Goal: Answer question/provide support: Answer question/provide support

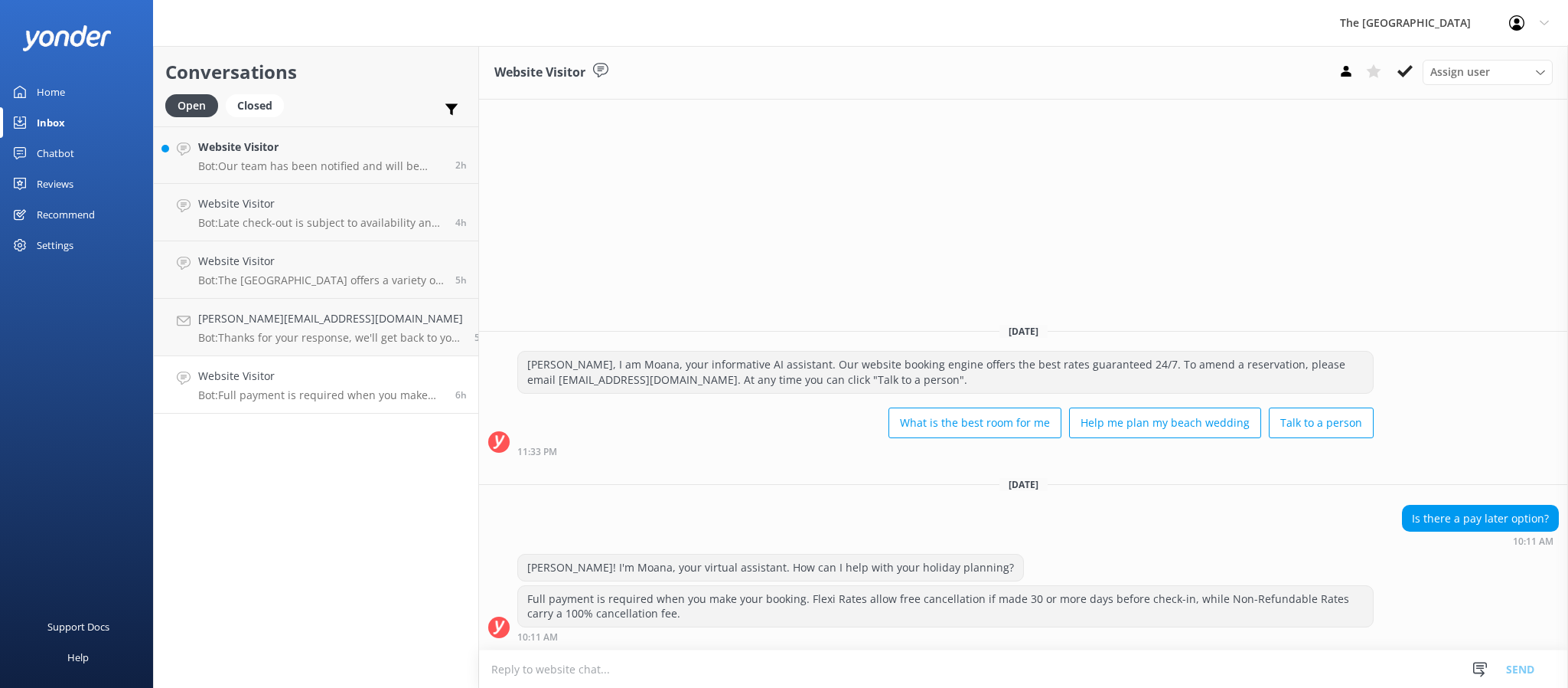
click at [1038, 563] on div "[PERSON_NAME]! I'm Moana, your virtual assistant. How can I help with your holi…" at bounding box center [1023, 569] width 1089 height 31
click at [664, 506] on div "Is there a pay later option? 10:11 AM" at bounding box center [1023, 525] width 1089 height 42
click at [1396, 81] on button at bounding box center [1405, 71] width 27 height 23
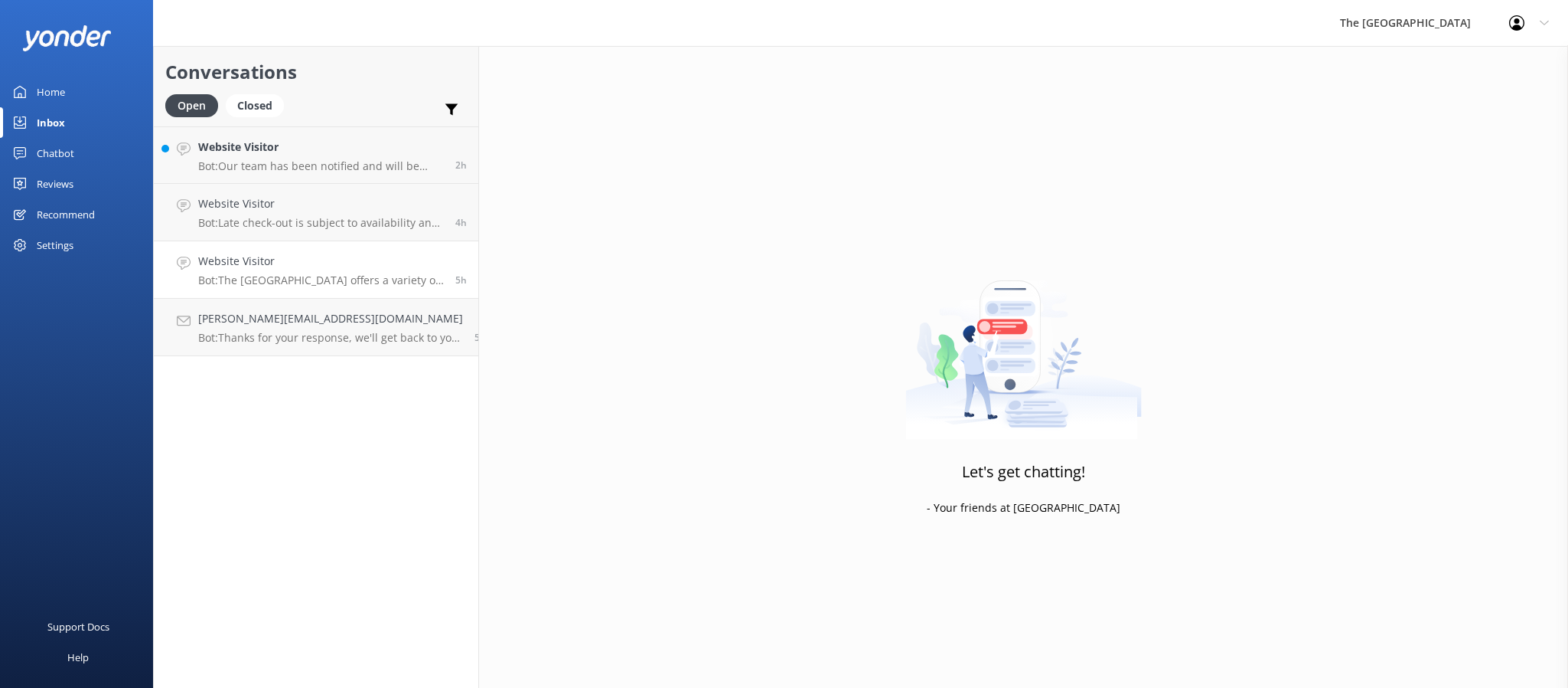
click at [271, 281] on p "Bot: [GEOGRAPHIC_DATA] offers a variety of family accommodation options suitabl…" at bounding box center [321, 280] width 246 height 14
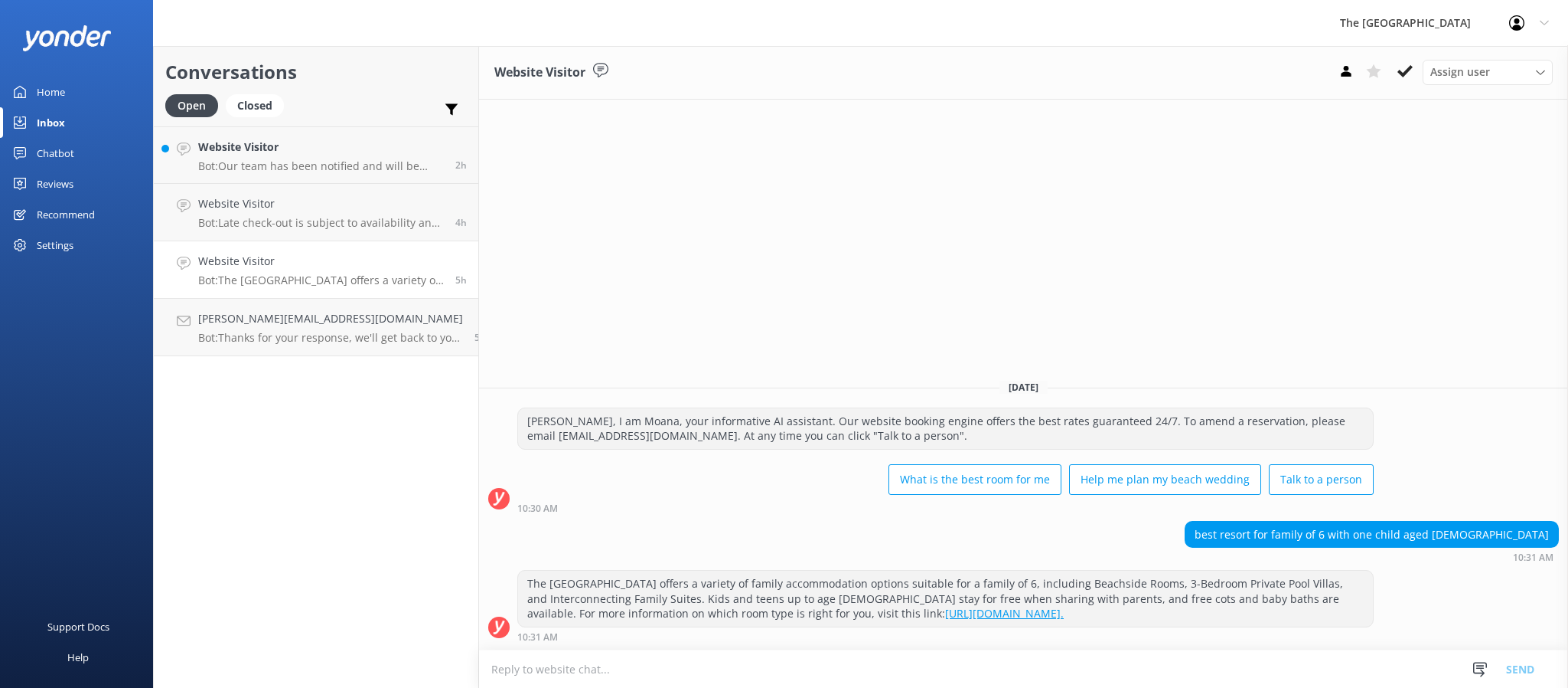
drag, startPoint x: 1407, startPoint y: 62, endPoint x: 1368, endPoint y: 139, distance: 86.3
click at [1408, 64] on button at bounding box center [1405, 71] width 27 height 23
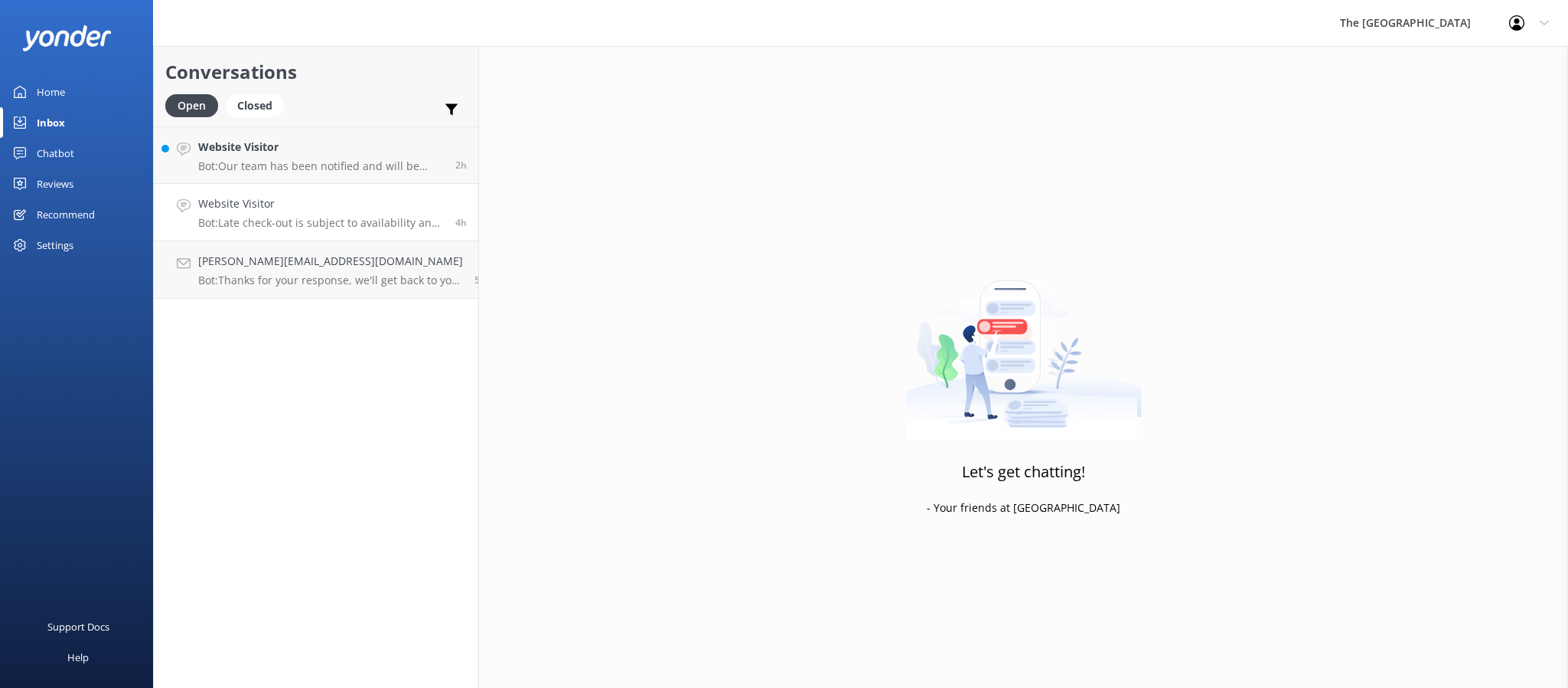
click at [322, 209] on div "Website Visitor Bot: Late check-out is subject to availability and can be confi…" at bounding box center [321, 212] width 246 height 34
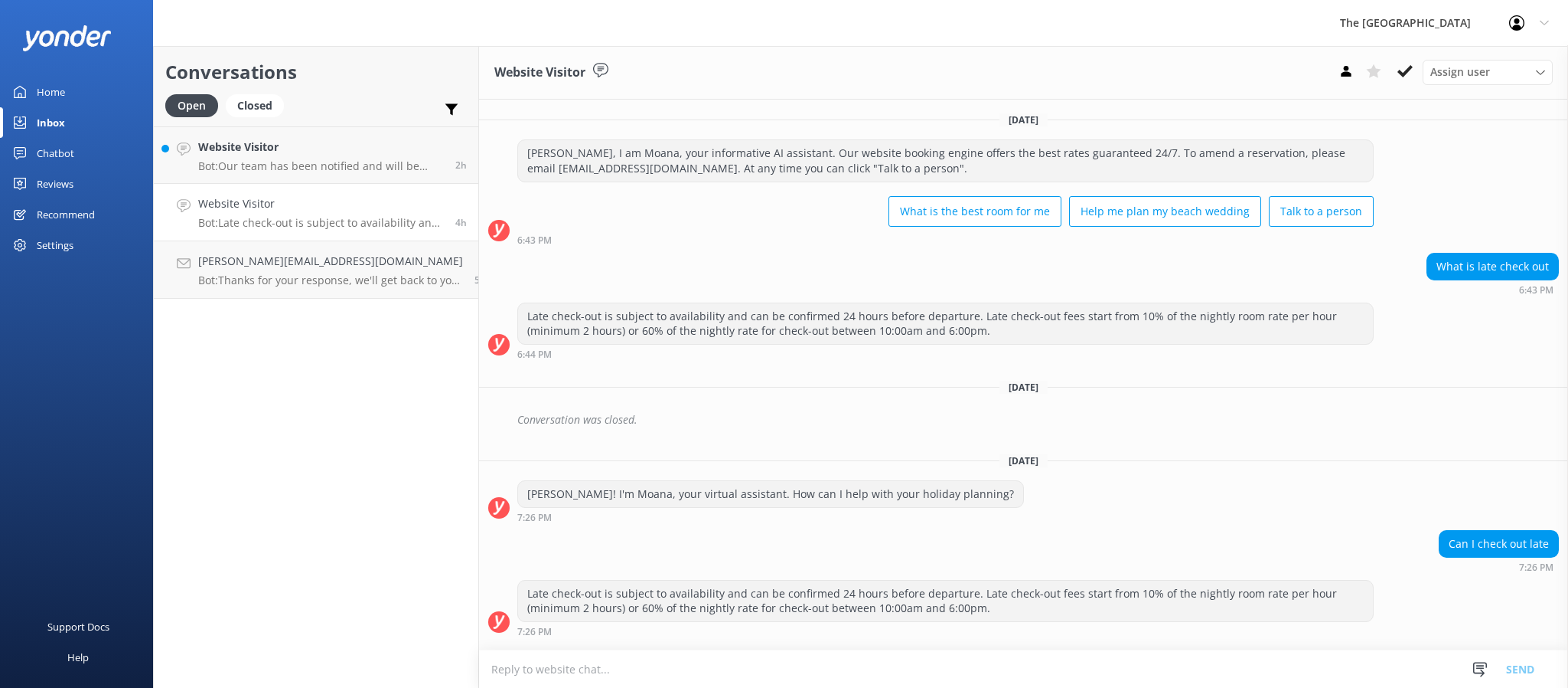
scroll to position [203, 0]
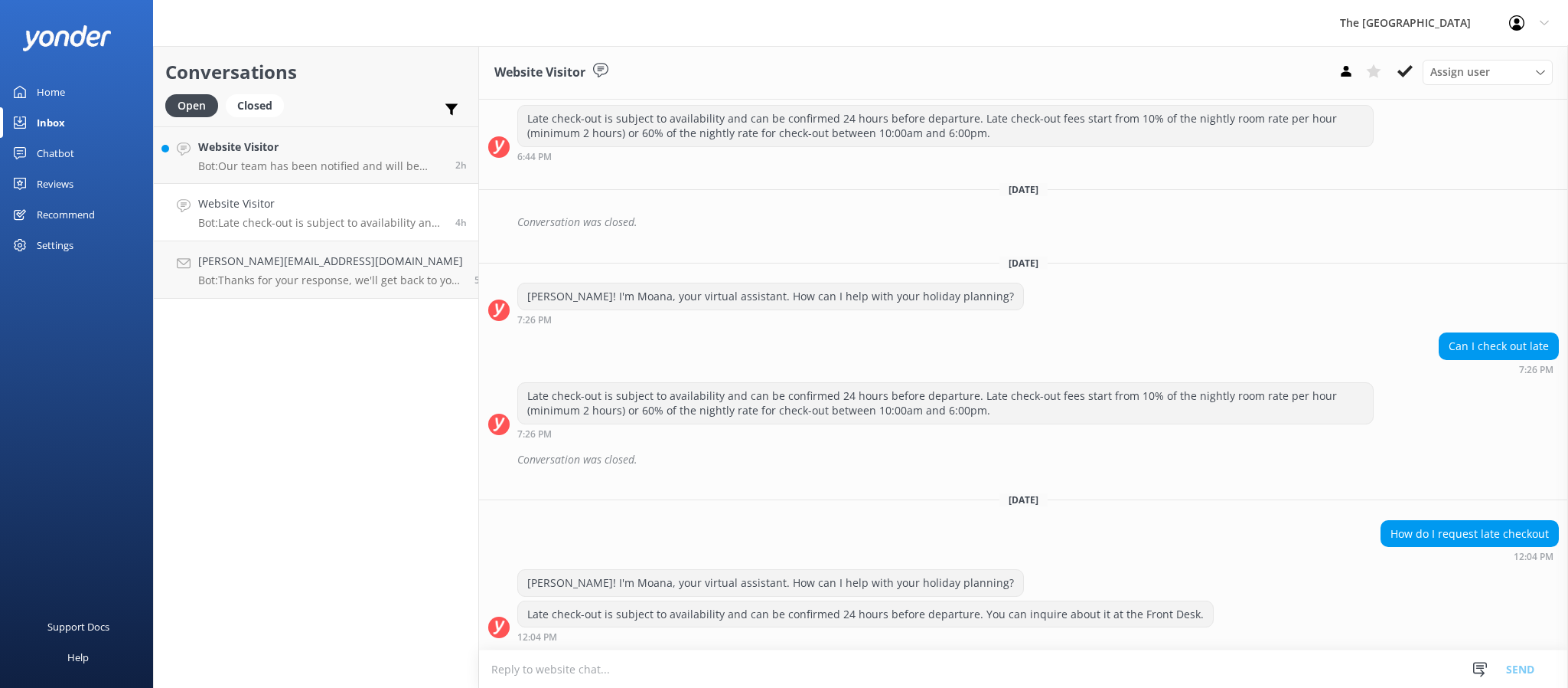
drag, startPoint x: 924, startPoint y: 516, endPoint x: 799, endPoint y: 554, distance: 130.6
click at [799, 516] on div "[DATE] [PERSON_NAME], I am Moana, your informative AI assistant. Our website bo…" at bounding box center [1023, 276] width 1089 height 747
click at [1406, 69] on use at bounding box center [1405, 71] width 16 height 12
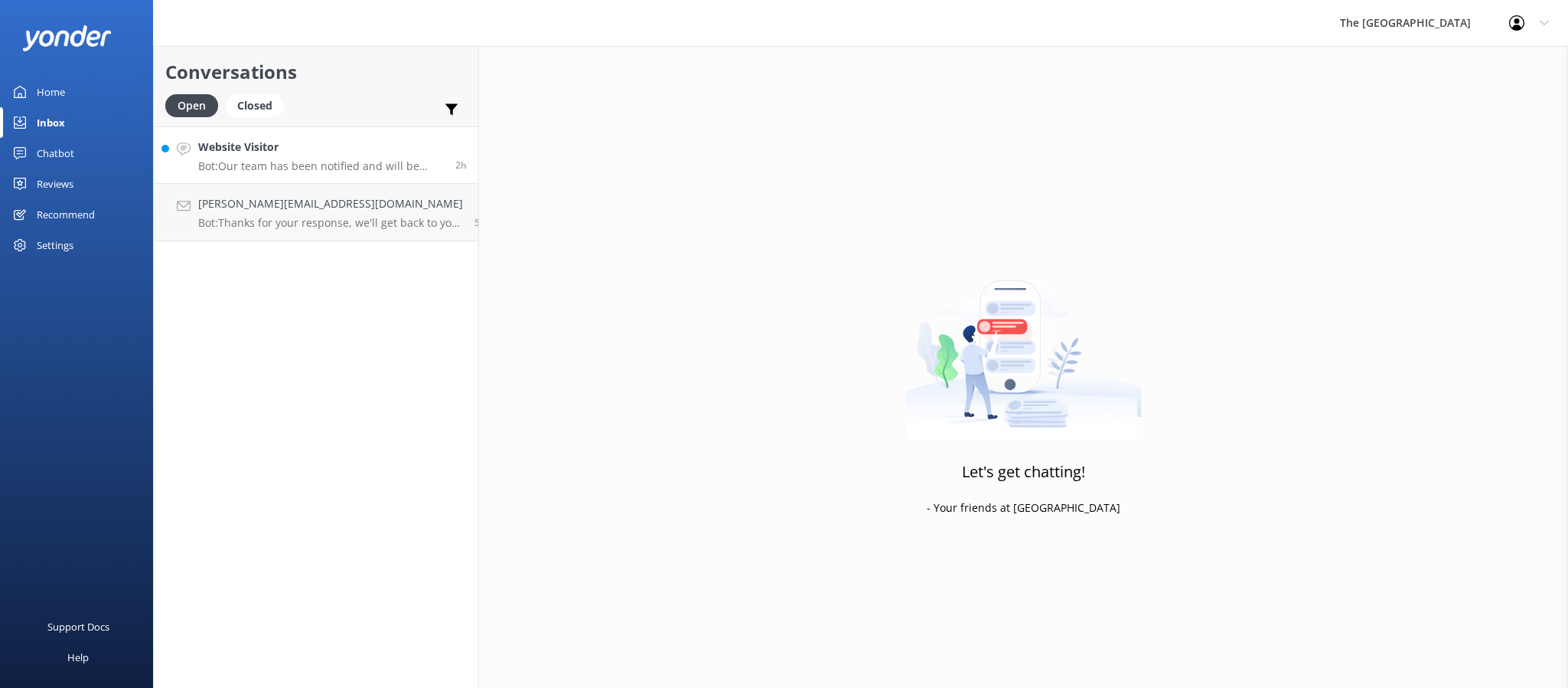
click at [303, 164] on p "Bot: Our team has been notified and will be with you as soon as possible. Alter…" at bounding box center [321, 166] width 246 height 14
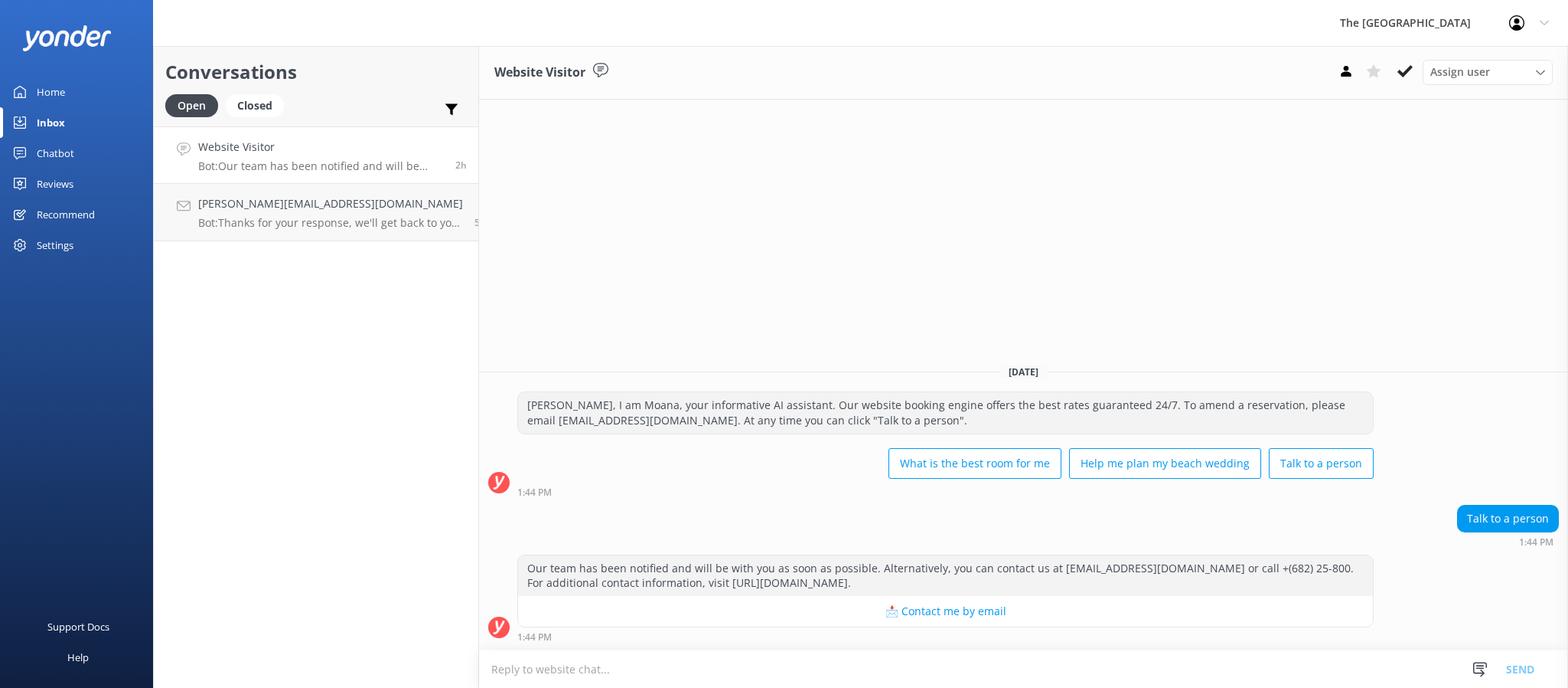
click at [517, 522] on div "Talk to a person 1:44 PM" at bounding box center [1023, 525] width 1089 height 42
drag, startPoint x: 1401, startPoint y: 64, endPoint x: 770, endPoint y: 223, distance: 650.7
click at [1401, 65] on icon at bounding box center [1405, 71] width 16 height 16
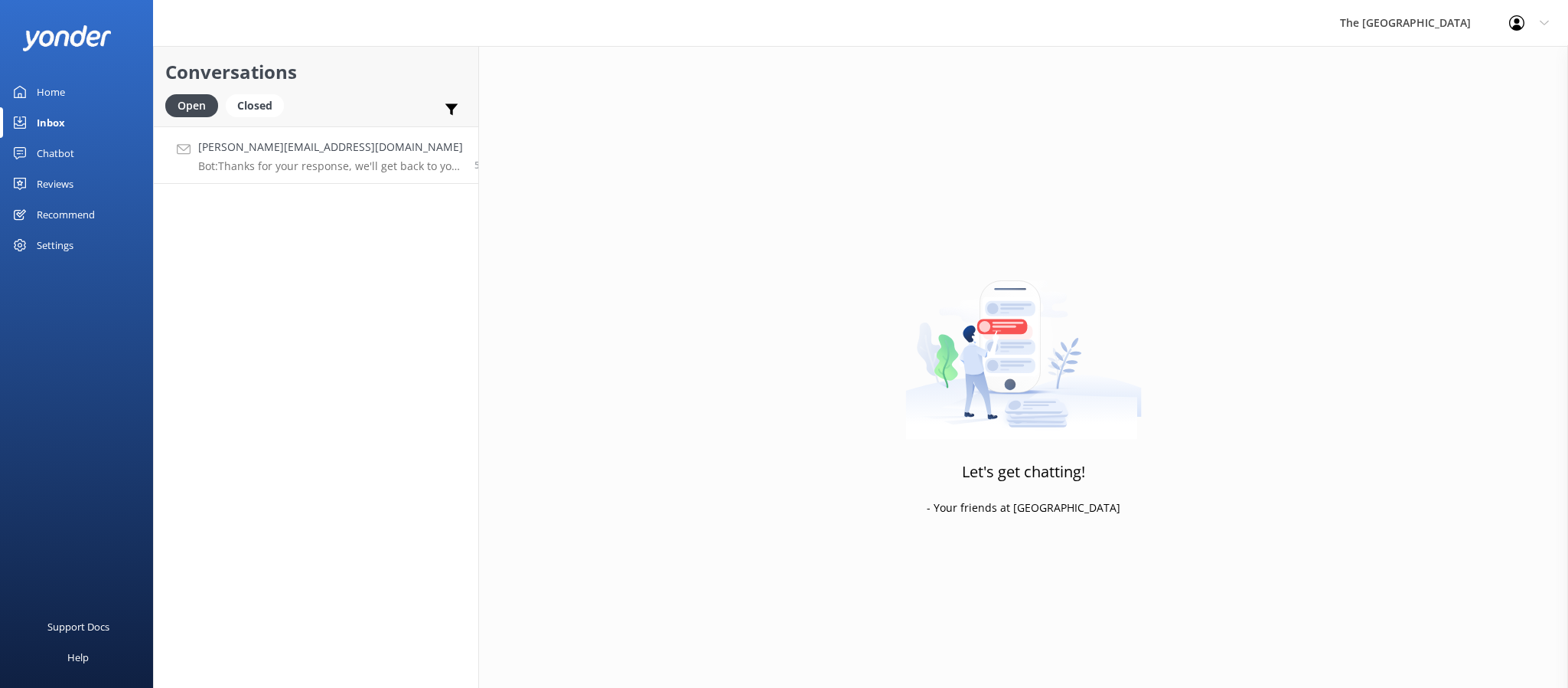
click at [292, 162] on p "Bot: Thanks for your response, we'll get back to you as soon as we can during o…" at bounding box center [330, 166] width 265 height 14
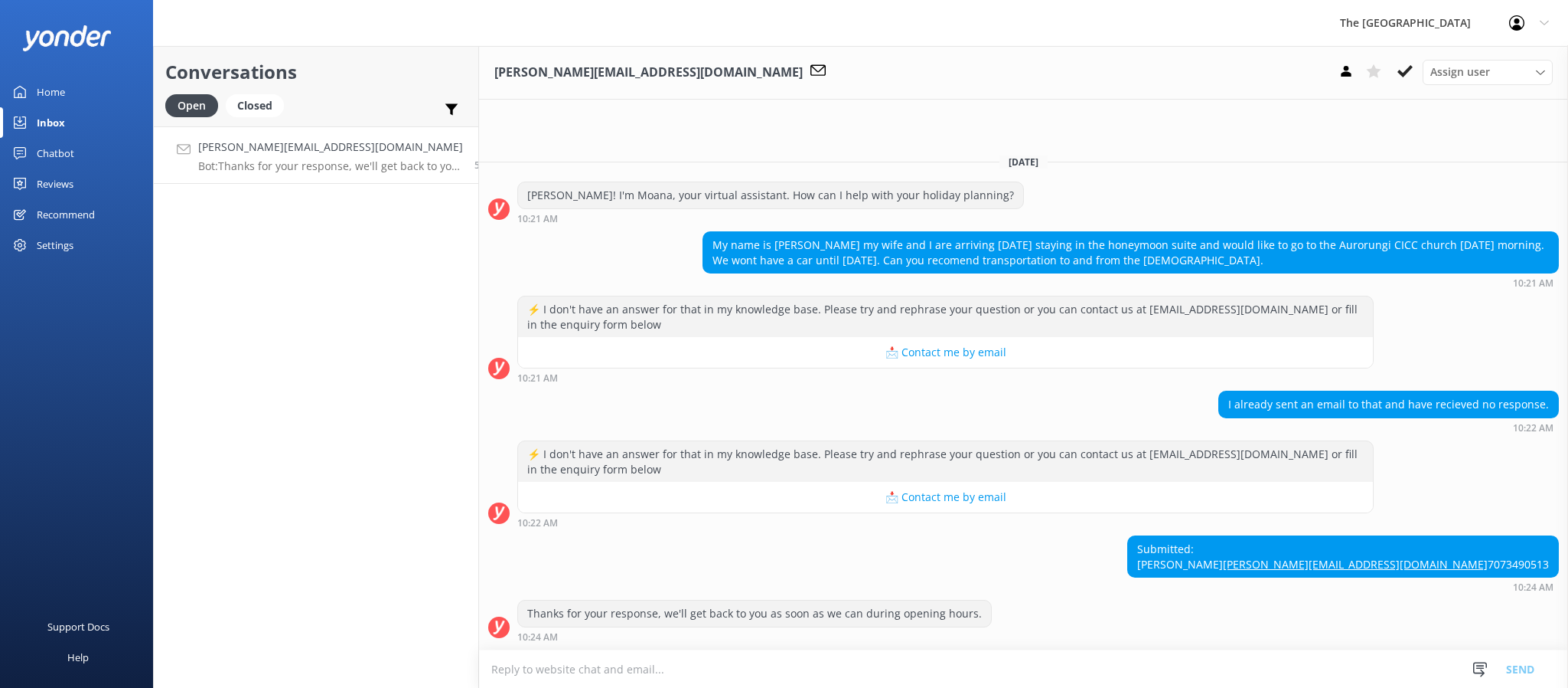
drag, startPoint x: 1074, startPoint y: 639, endPoint x: 861, endPoint y: 591, distance: 218.3
click at [797, 615] on div "Thanks for your response, we'll get back to you as soon as we can during openin…" at bounding box center [1023, 620] width 1089 height 42
click at [1204, 573] on div "Submitted: [PERSON_NAME] [PERSON_NAME][EMAIL_ADDRESS][DOMAIN_NAME] 7073490513 1…" at bounding box center [1023, 563] width 1089 height 57
drag, startPoint x: 1470, startPoint y: 535, endPoint x: 1397, endPoint y: 540, distance: 73.2
click at [1397, 540] on div "Submitted: [PERSON_NAME] [PERSON_NAME][EMAIL_ADDRESS][DOMAIN_NAME] 7073490513" at bounding box center [1343, 556] width 430 height 40
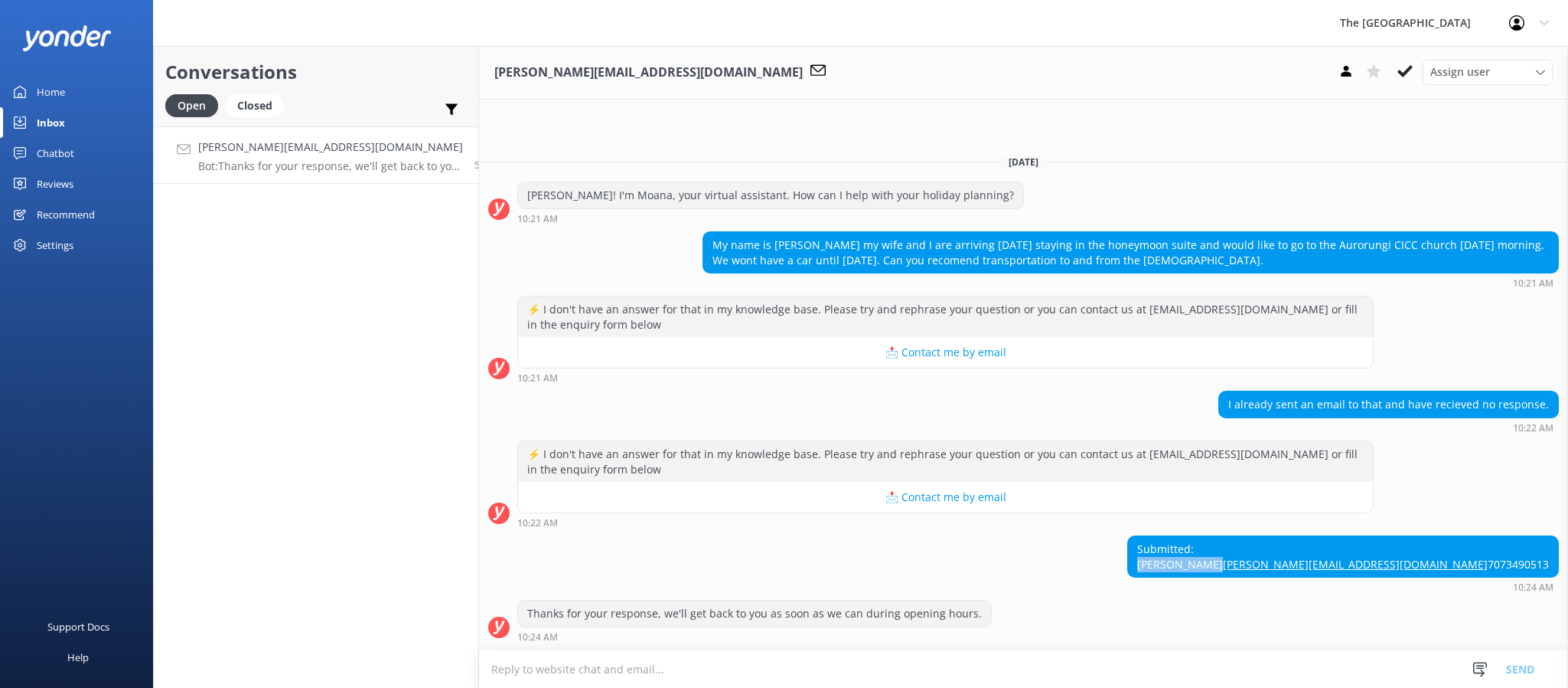
copy div "[PERSON_NAME]"
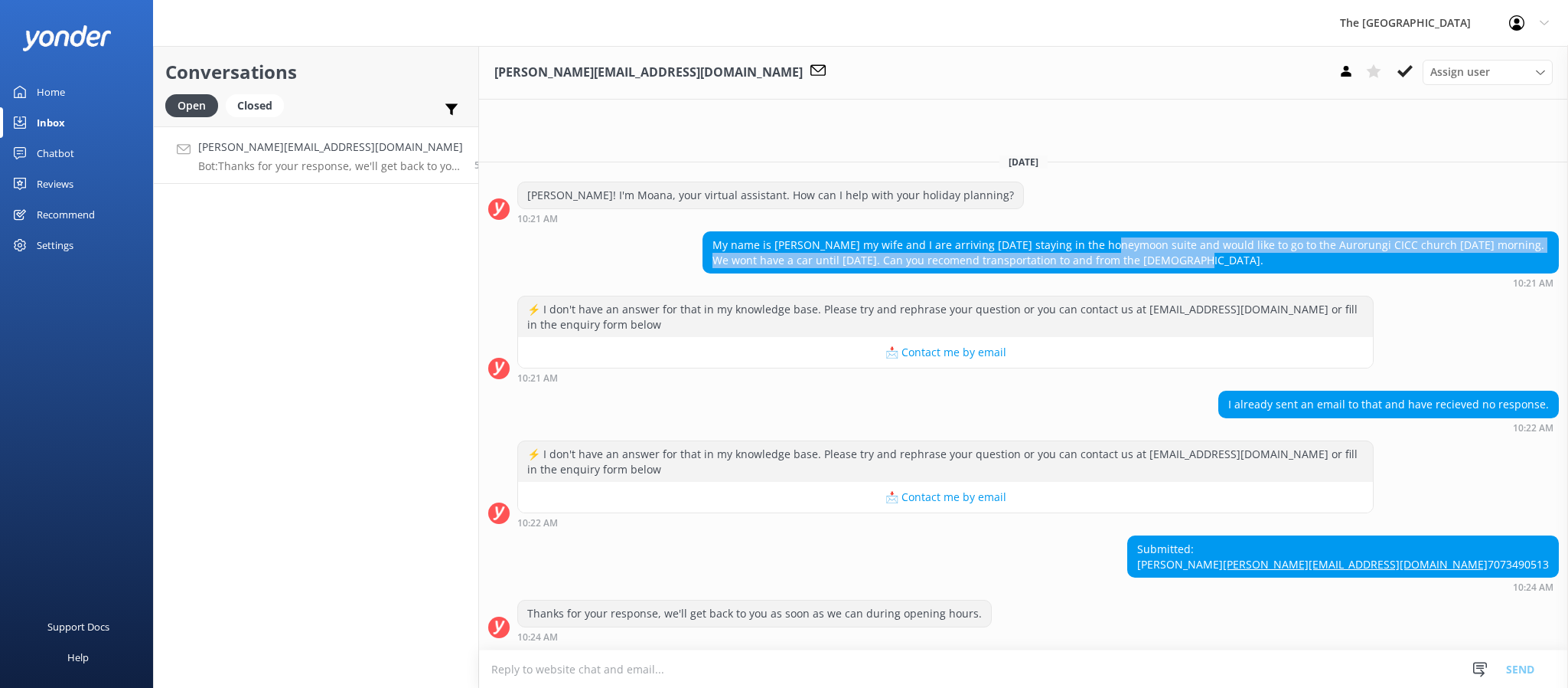
drag, startPoint x: 1132, startPoint y: 223, endPoint x: 1065, endPoint y: 200, distance: 70.8
click at [1054, 232] on div "My name is [PERSON_NAME] my wife and I are arriving [DATE] staying in the honey…" at bounding box center [1130, 252] width 855 height 40
click at [1173, 232] on div "My name is [PERSON_NAME] my wife and I are arriving [DATE] staying in the honey…" at bounding box center [1130, 252] width 855 height 40
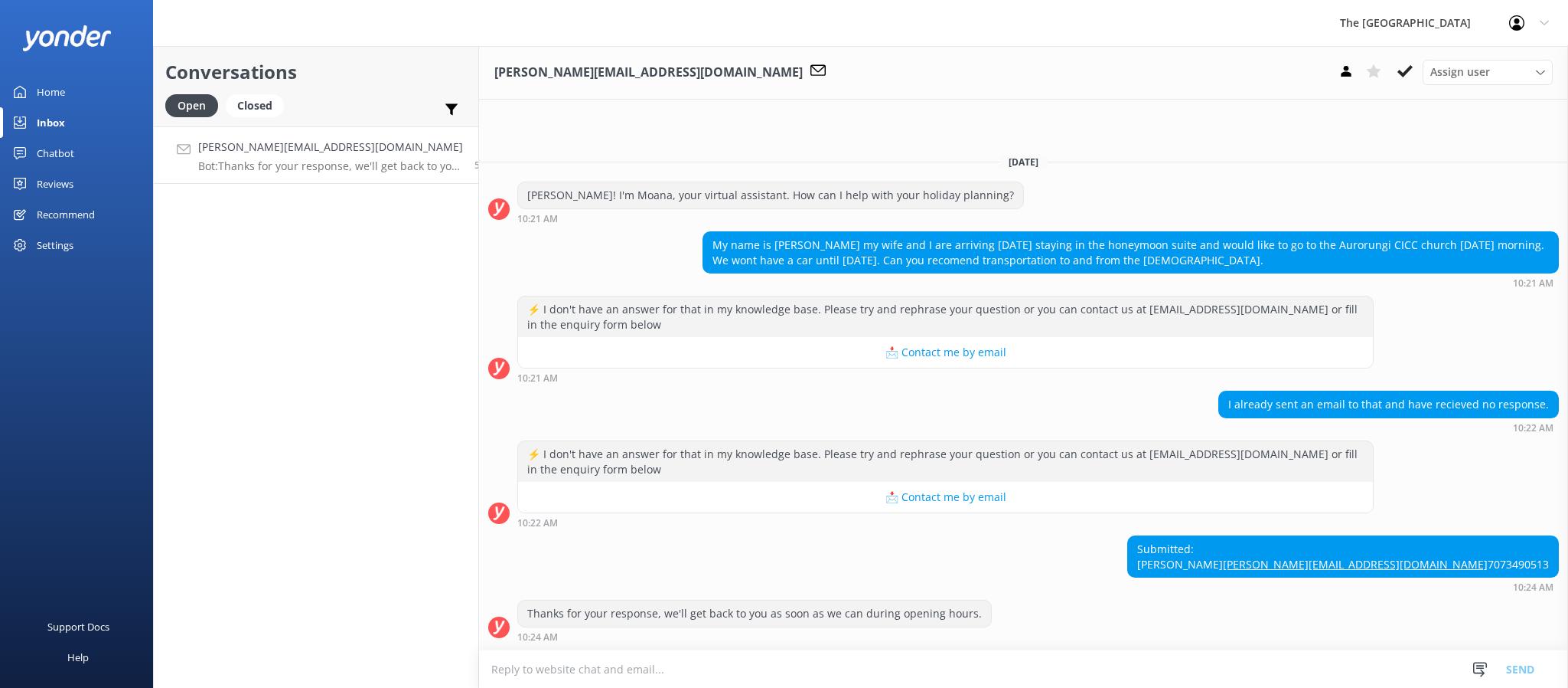
drag, startPoint x: 1190, startPoint y: 226, endPoint x: 1119, endPoint y: 208, distance: 73.2
click at [1130, 232] on div "My name is [PERSON_NAME] my wife and I are arriving [DATE] staying in the honey…" at bounding box center [1130, 252] width 855 height 40
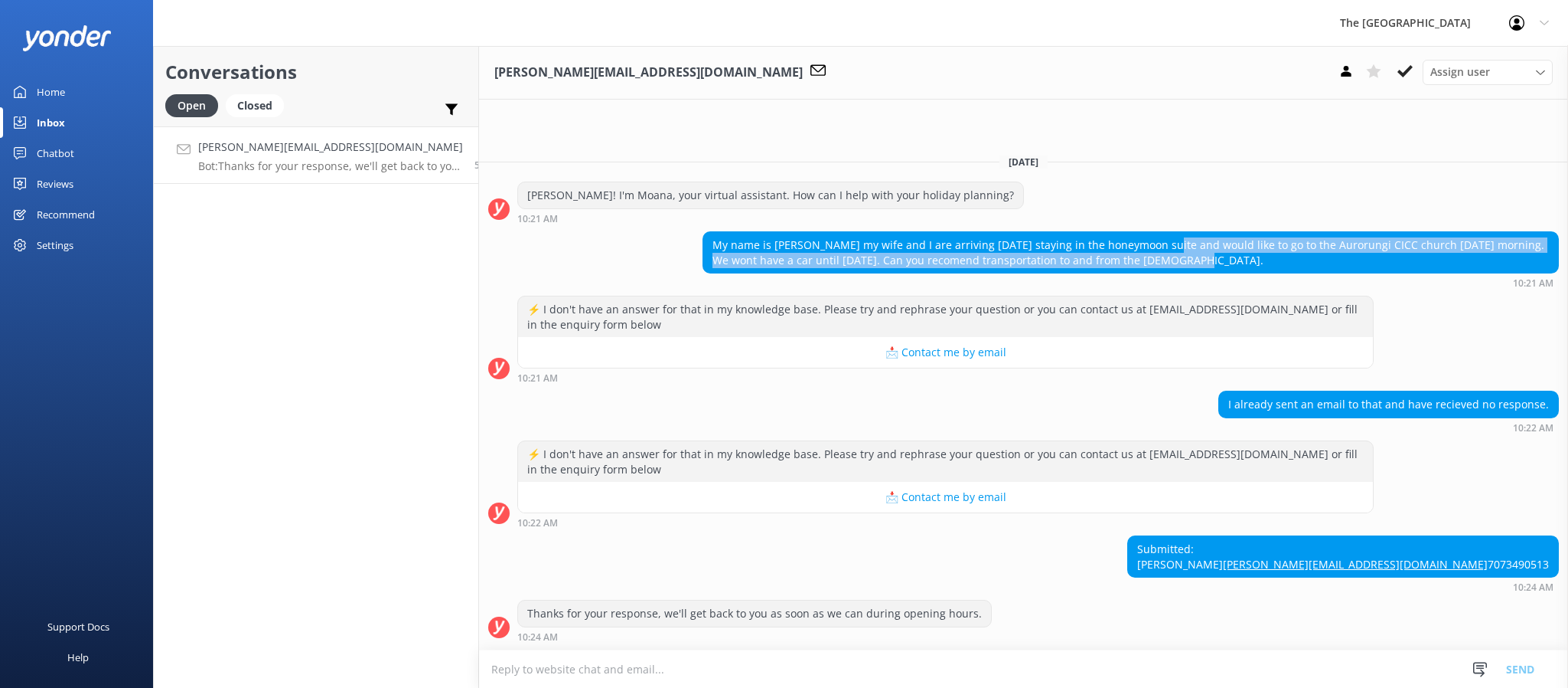
click at [1211, 233] on div "My name is [PERSON_NAME] my wife and I are arriving [DATE] staying in the honey…" at bounding box center [1130, 252] width 855 height 40
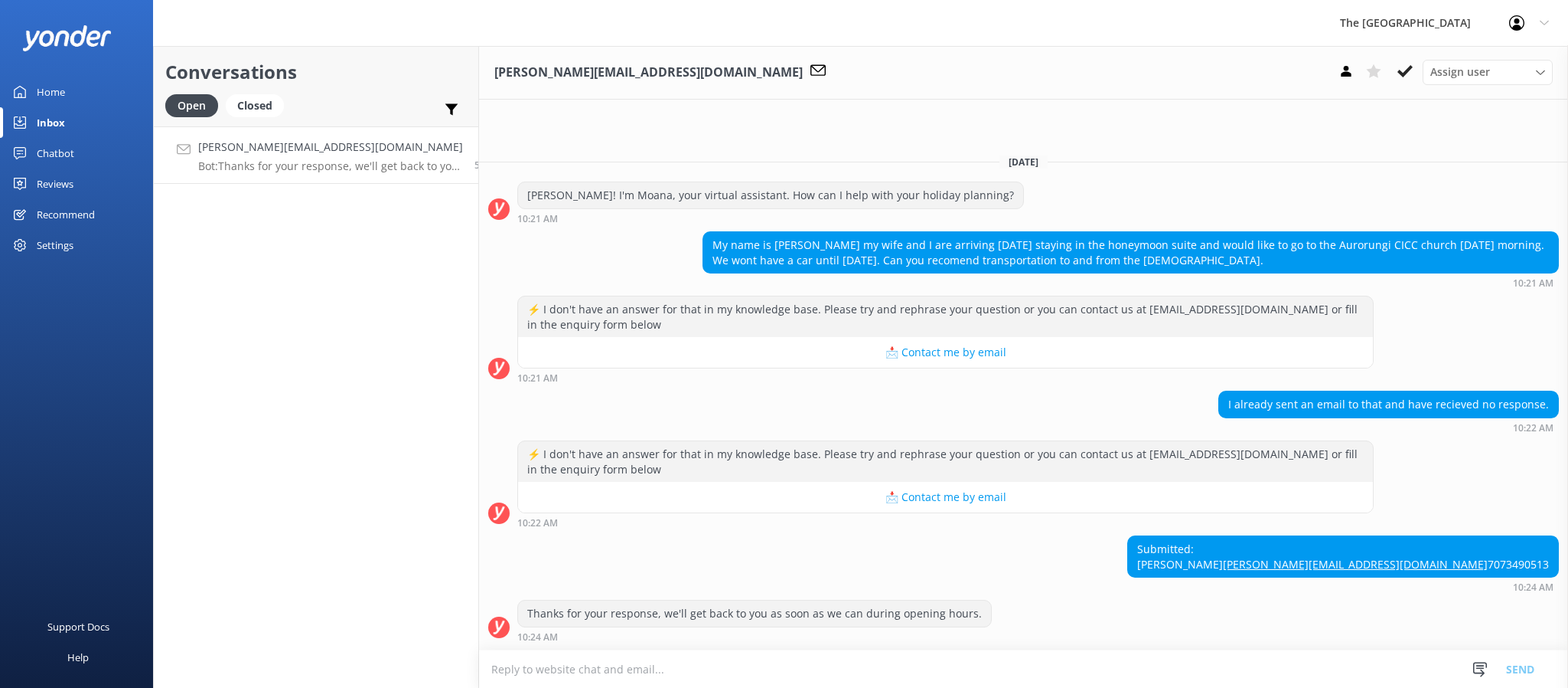
click at [1211, 233] on div "My name is [PERSON_NAME] my wife and I are arriving [DATE] staying in the honey…" at bounding box center [1130, 252] width 855 height 40
drag, startPoint x: 1187, startPoint y: 228, endPoint x: 627, endPoint y: 241, distance: 560.2
click at [627, 241] on div "My name is [PERSON_NAME] my wife and I are arriving [DATE] staying in the honey…" at bounding box center [1023, 259] width 1089 height 57
click at [648, 231] on div "My name is [PERSON_NAME] my wife and I are arriving [DATE] staying in the honey…" at bounding box center [1023, 259] width 1089 height 57
drag, startPoint x: 1162, startPoint y: 223, endPoint x: 763, endPoint y: 238, distance: 399.3
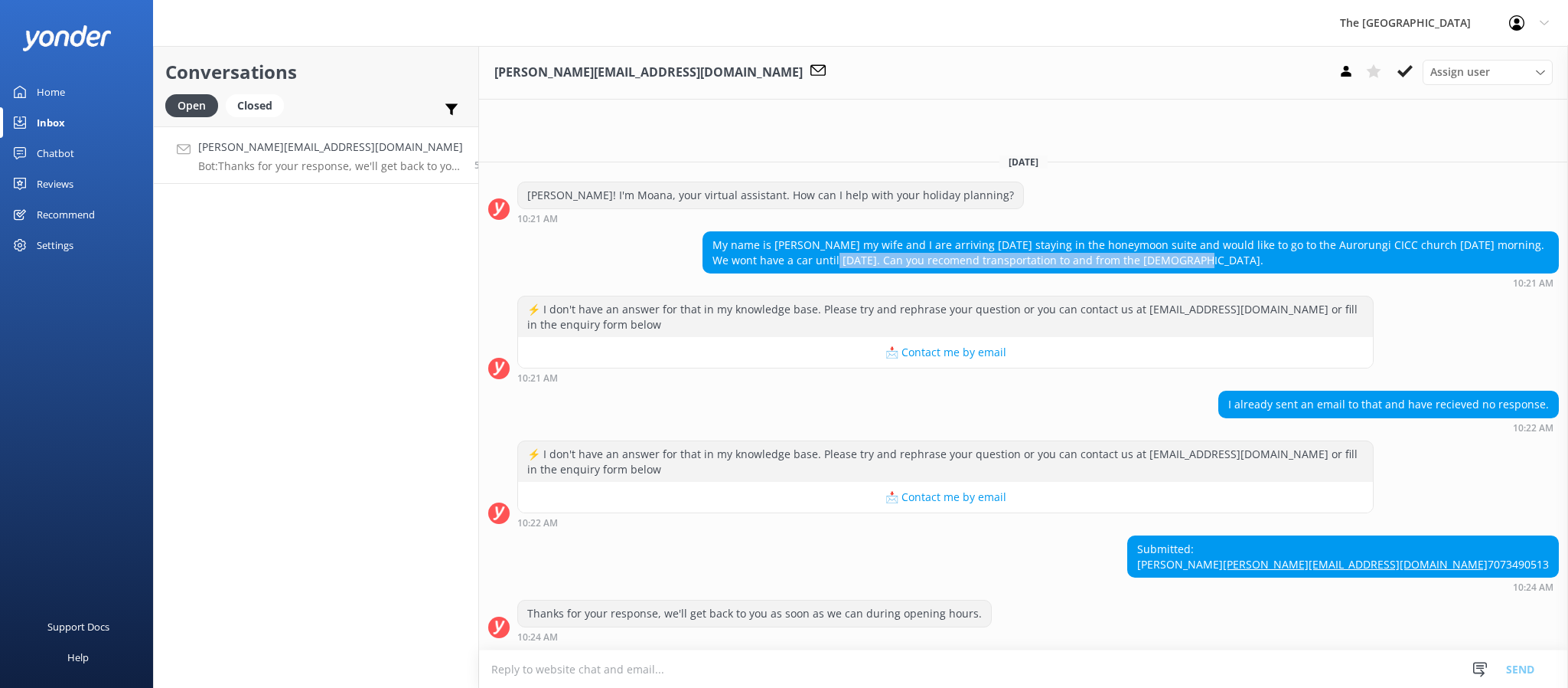
click at [763, 234] on div "My name is [PERSON_NAME] my wife and I are arriving [DATE] staying in the honey…" at bounding box center [1130, 252] width 855 height 40
click at [1157, 232] on div "My name is [PERSON_NAME] my wife and I are arriving [DATE] staying in the honey…" at bounding box center [1130, 252] width 855 height 40
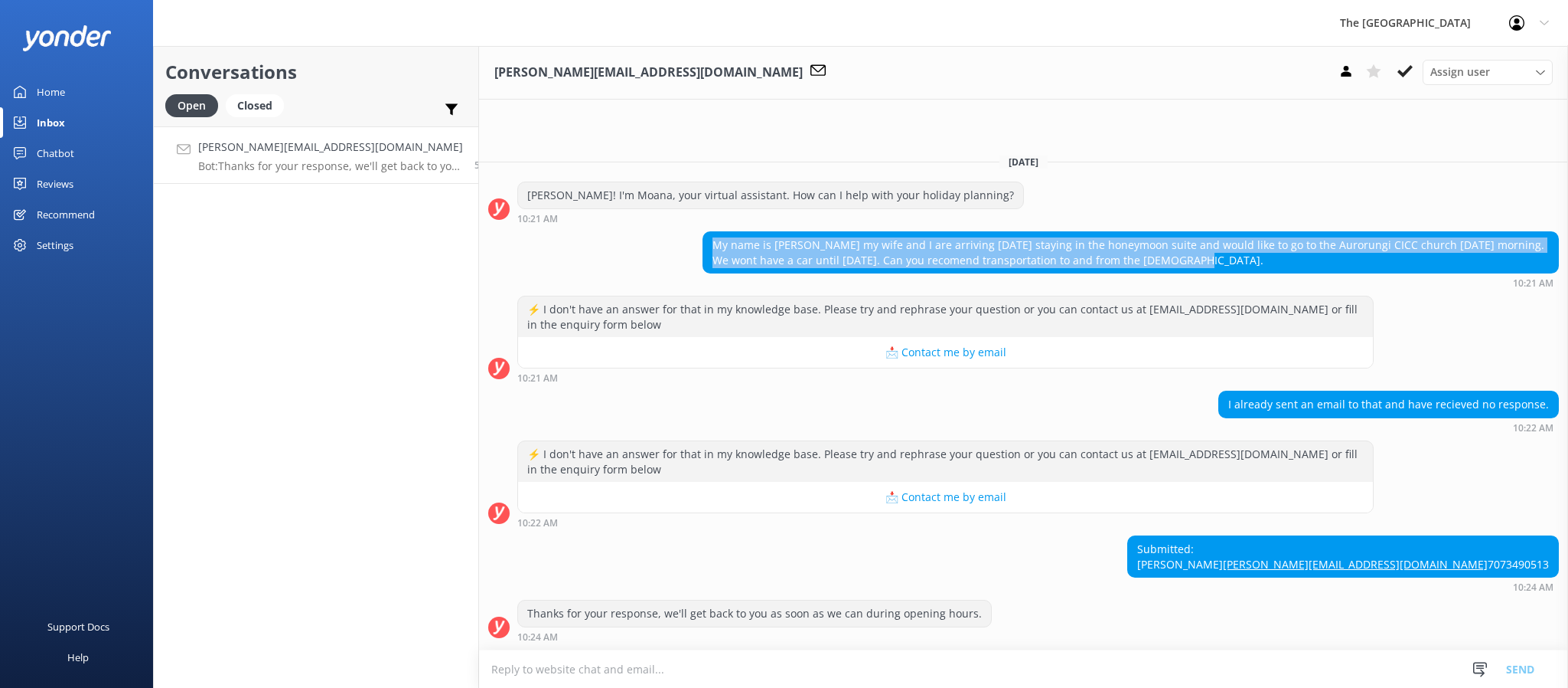
copy div "My name is [PERSON_NAME] my wife and I are arriving [DATE] staying in the honey…"
drag, startPoint x: 1139, startPoint y: 225, endPoint x: 675, endPoint y: 205, distance: 464.4
click at [675, 231] on div "My name is [PERSON_NAME] my wife and I are arriving [DATE] staying in the honey…" at bounding box center [1023, 259] width 1089 height 57
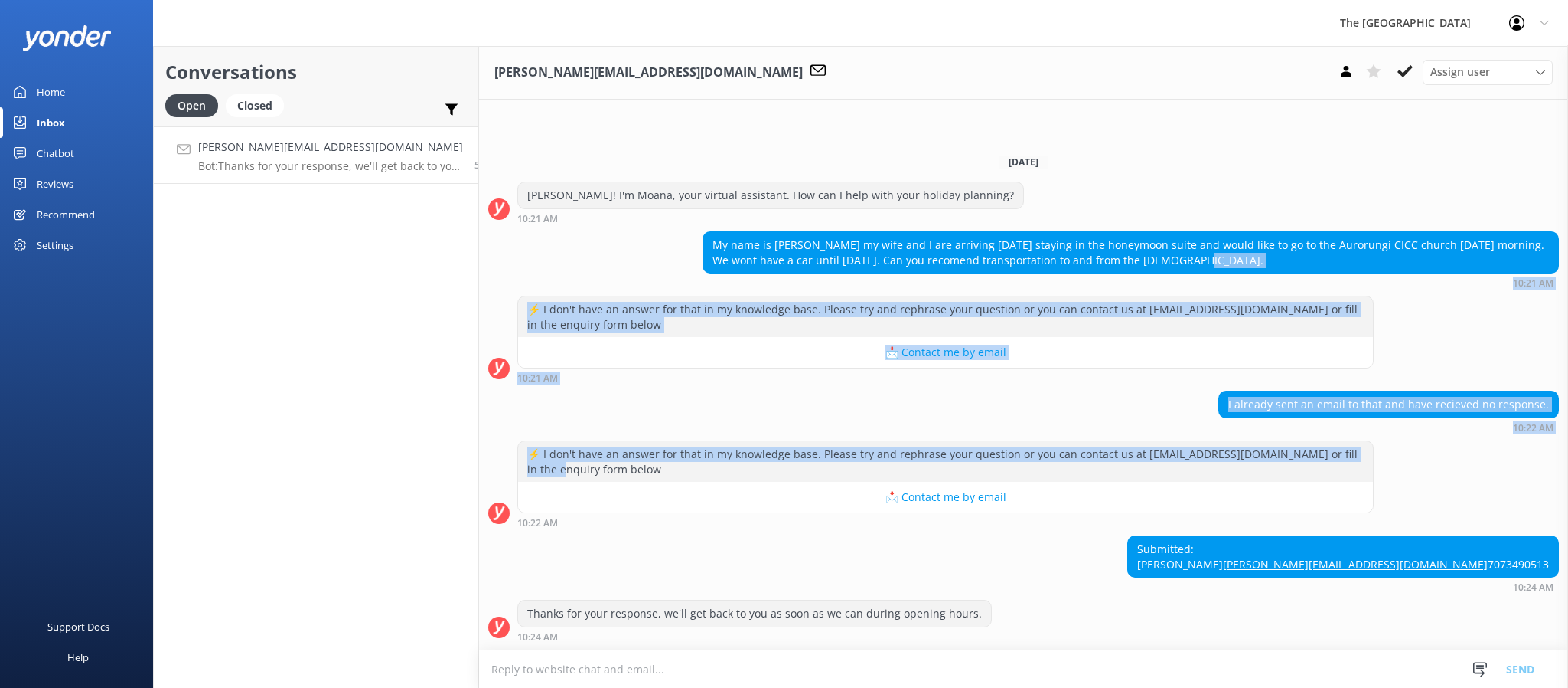
drag, startPoint x: 1363, startPoint y: 409, endPoint x: 1360, endPoint y: 196, distance: 213.0
click at [1362, 196] on div "[DATE] [PERSON_NAME]! I'm Moana, your virtual assistant. How can I help with yo…" at bounding box center [1023, 396] width 1089 height 508
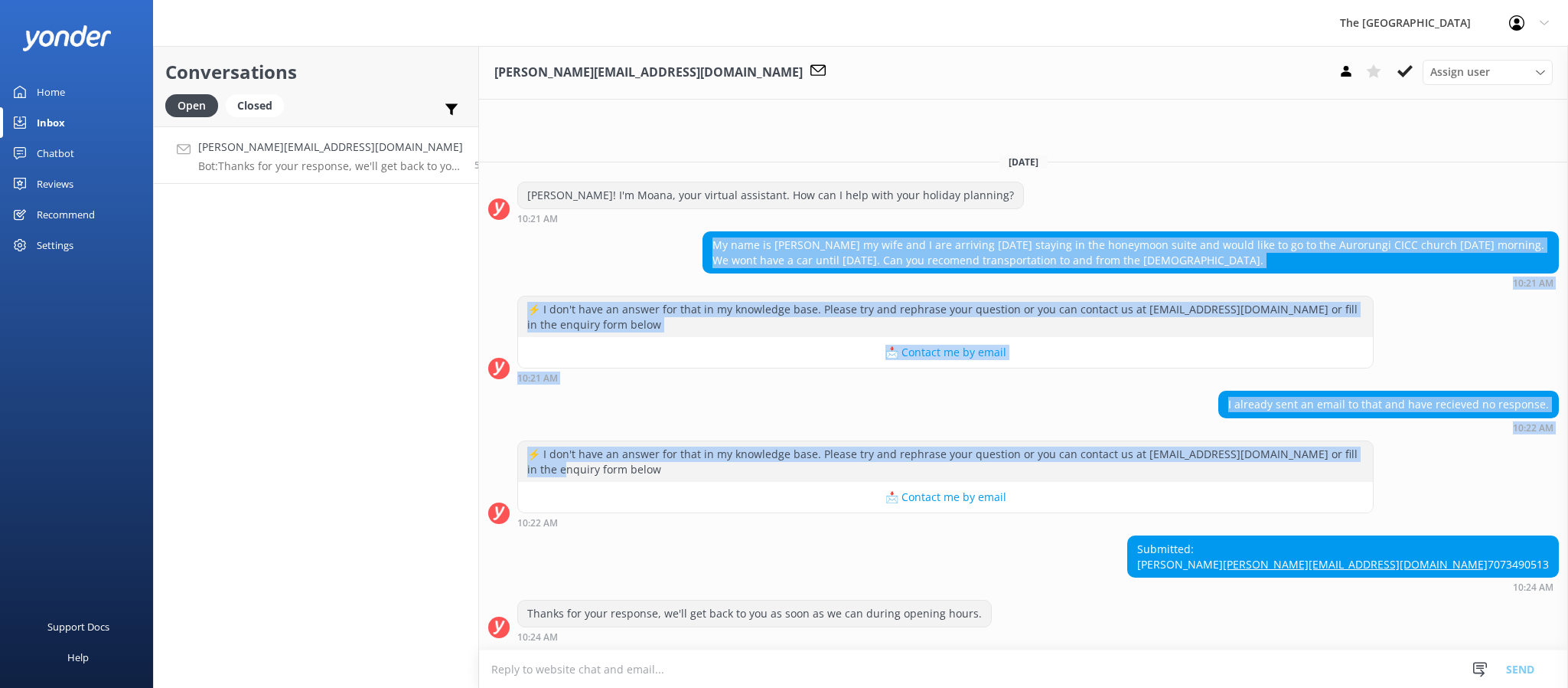
click at [1352, 232] on div "My name is [PERSON_NAME] my wife and I are arriving [DATE] staying in the honey…" at bounding box center [1130, 252] width 855 height 40
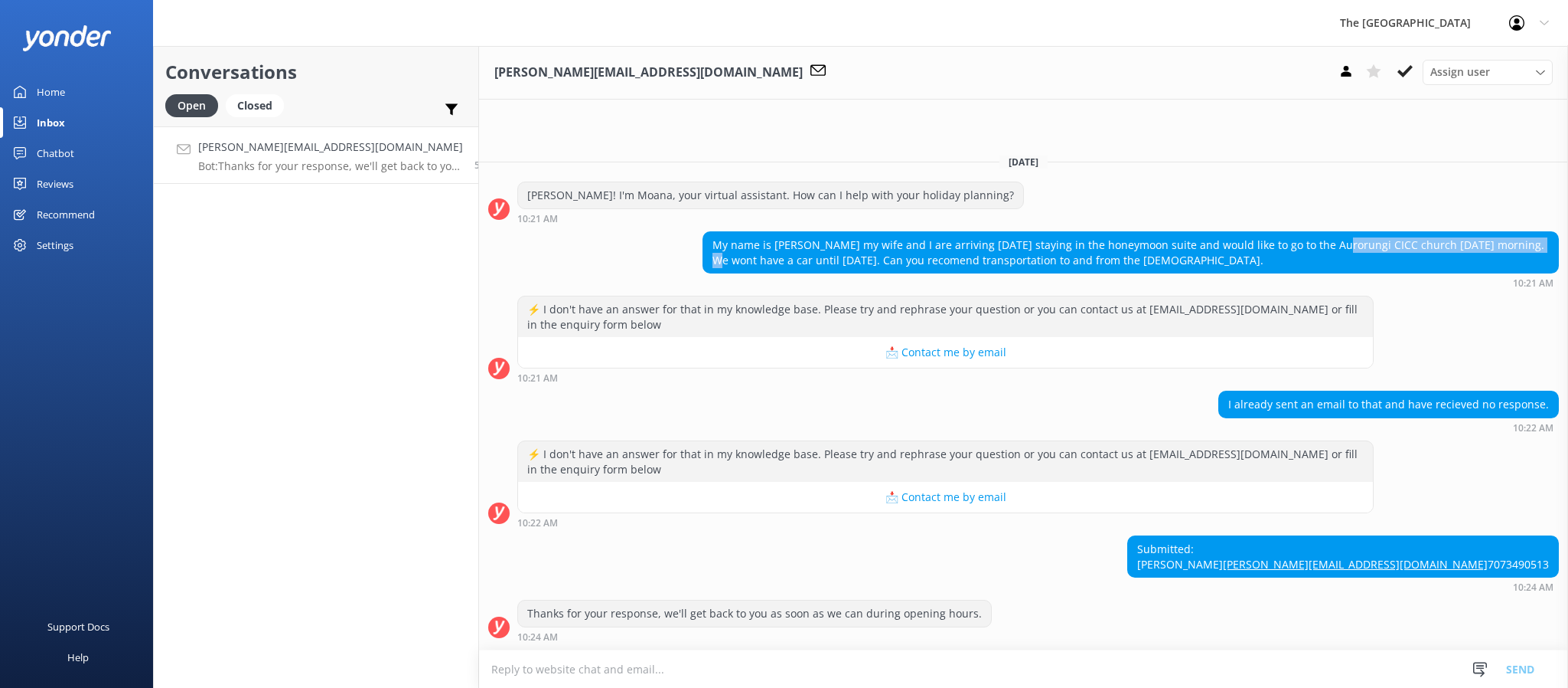
drag, startPoint x: 1293, startPoint y: 207, endPoint x: 1495, endPoint y: 214, distance: 202.1
click at [1495, 232] on div "My name is [PERSON_NAME] my wife and I are arriving [DATE] staying in the honey…" at bounding box center [1130, 252] width 855 height 40
drag, startPoint x: 1466, startPoint y: 520, endPoint x: 1456, endPoint y: 521, distance: 10.0
click at [1456, 536] on div "Submitted: [PERSON_NAME] [PERSON_NAME][EMAIL_ADDRESS][DOMAIN_NAME] 7073490513" at bounding box center [1343, 556] width 430 height 40
drag, startPoint x: 1475, startPoint y: 533, endPoint x: 1376, endPoint y: 534, distance: 99.0
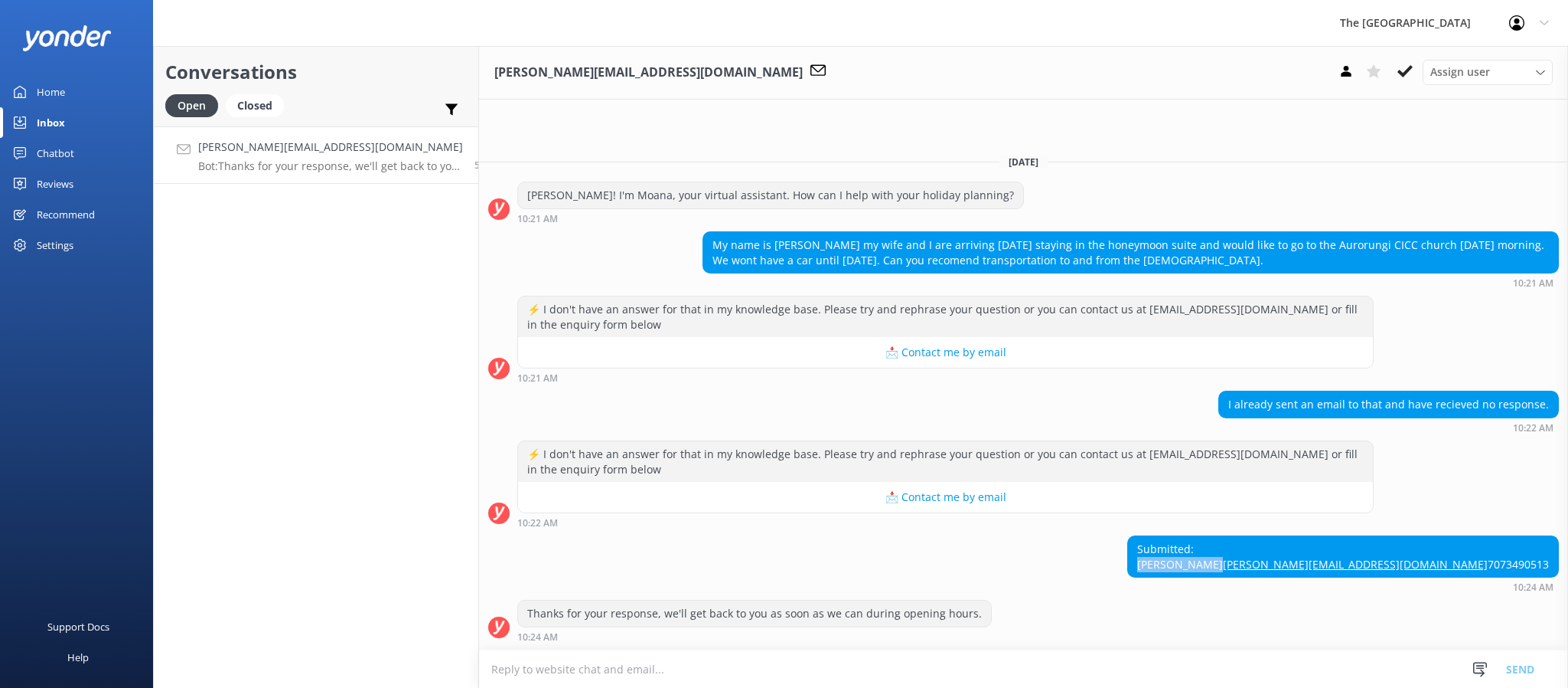
click at [1376, 535] on div "Submitted: [PERSON_NAME] [PERSON_NAME][EMAIL_ADDRESS][DOMAIN_NAME] 7073490513 1…" at bounding box center [1023, 563] width 1089 height 57
copy div "[PERSON_NAME]"
drag, startPoint x: 1556, startPoint y: 550, endPoint x: 1384, endPoint y: 550, distance: 172.0
click at [1384, 550] on div "Submitted: [PERSON_NAME] [PERSON_NAME][EMAIL_ADDRESS][DOMAIN_NAME] 7073490513 1…" at bounding box center [1023, 563] width 1089 height 57
copy link "[PERSON_NAME][EMAIL_ADDRESS][DOMAIN_NAME]"
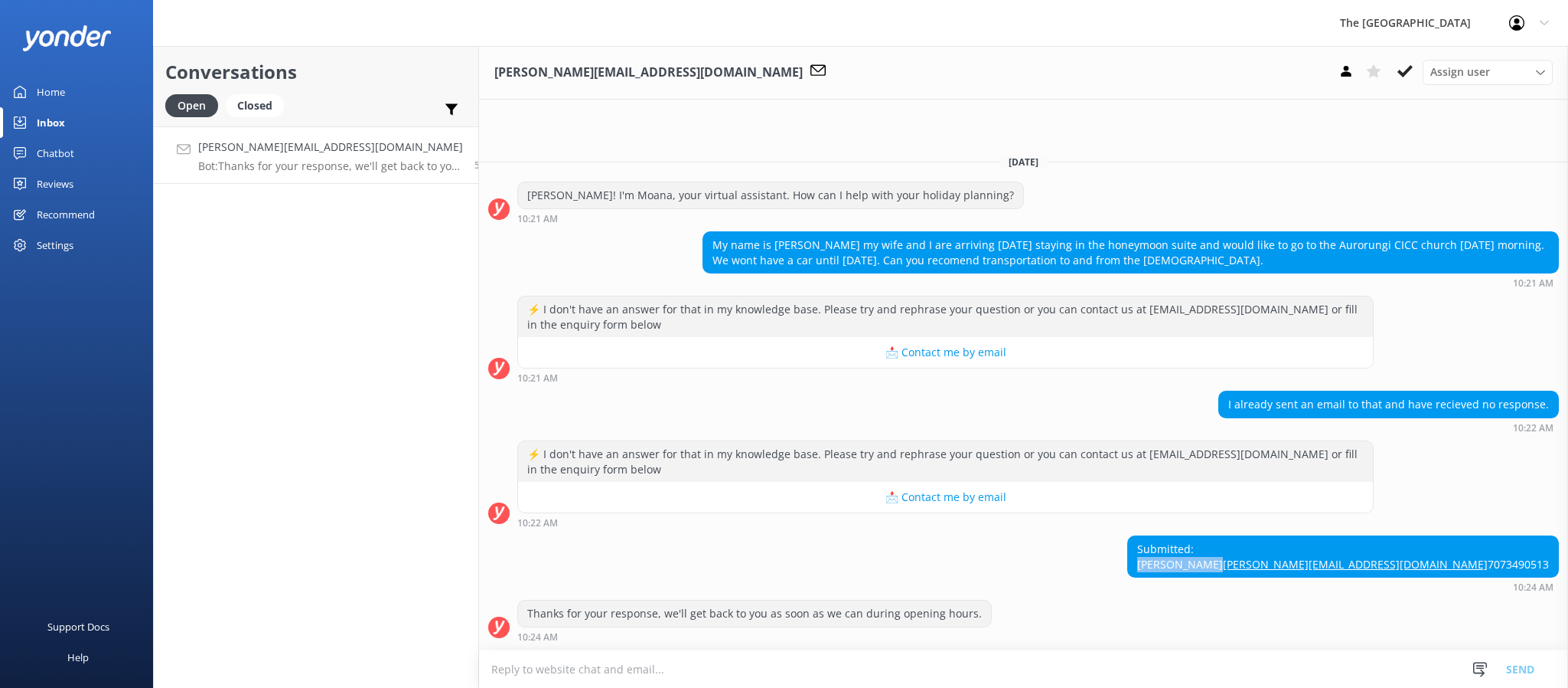
drag, startPoint x: 1502, startPoint y: 531, endPoint x: 1401, endPoint y: 533, distance: 101.0
click at [1401, 536] on div "Submitted: [PERSON_NAME] [PERSON_NAME][EMAIL_ADDRESS][DOMAIN_NAME] 7073490513" at bounding box center [1343, 556] width 430 height 40
copy div "[PERSON_NAME]"
click at [1472, 536] on div "Submitted: [PERSON_NAME] [PERSON_NAME][EMAIL_ADDRESS][DOMAIN_NAME] 7073490513" at bounding box center [1343, 556] width 430 height 40
drag, startPoint x: 1472, startPoint y: 527, endPoint x: 1396, endPoint y: 530, distance: 76.1
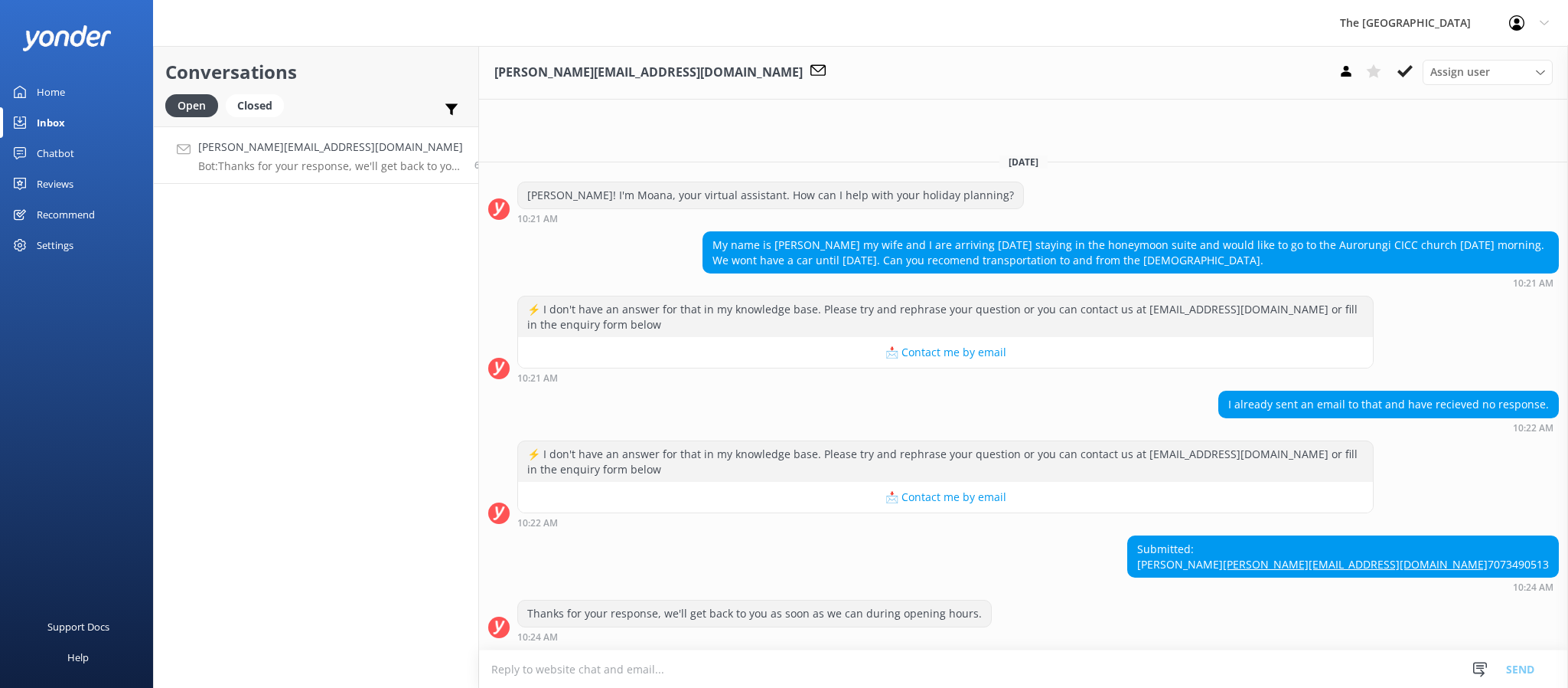
click at [1396, 536] on div "Submitted: [PERSON_NAME] [PERSON_NAME][EMAIL_ADDRESS][DOMAIN_NAME] 7073490513" at bounding box center [1343, 556] width 430 height 40
click at [636, 662] on textarea at bounding box center [1023, 668] width 1089 height 37
click at [1401, 62] on button at bounding box center [1405, 71] width 27 height 23
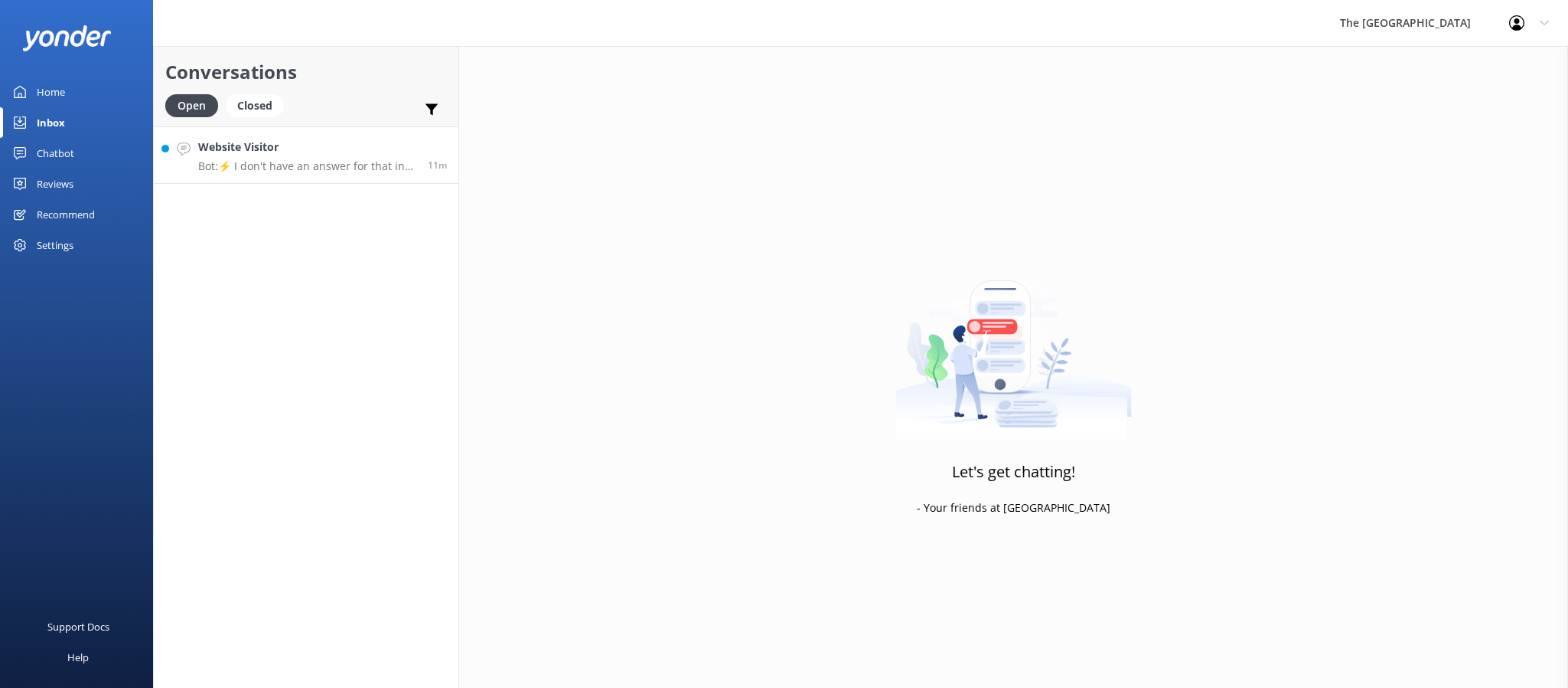
click at [322, 140] on h4 "Website Visitor" at bounding box center [307, 147] width 218 height 16
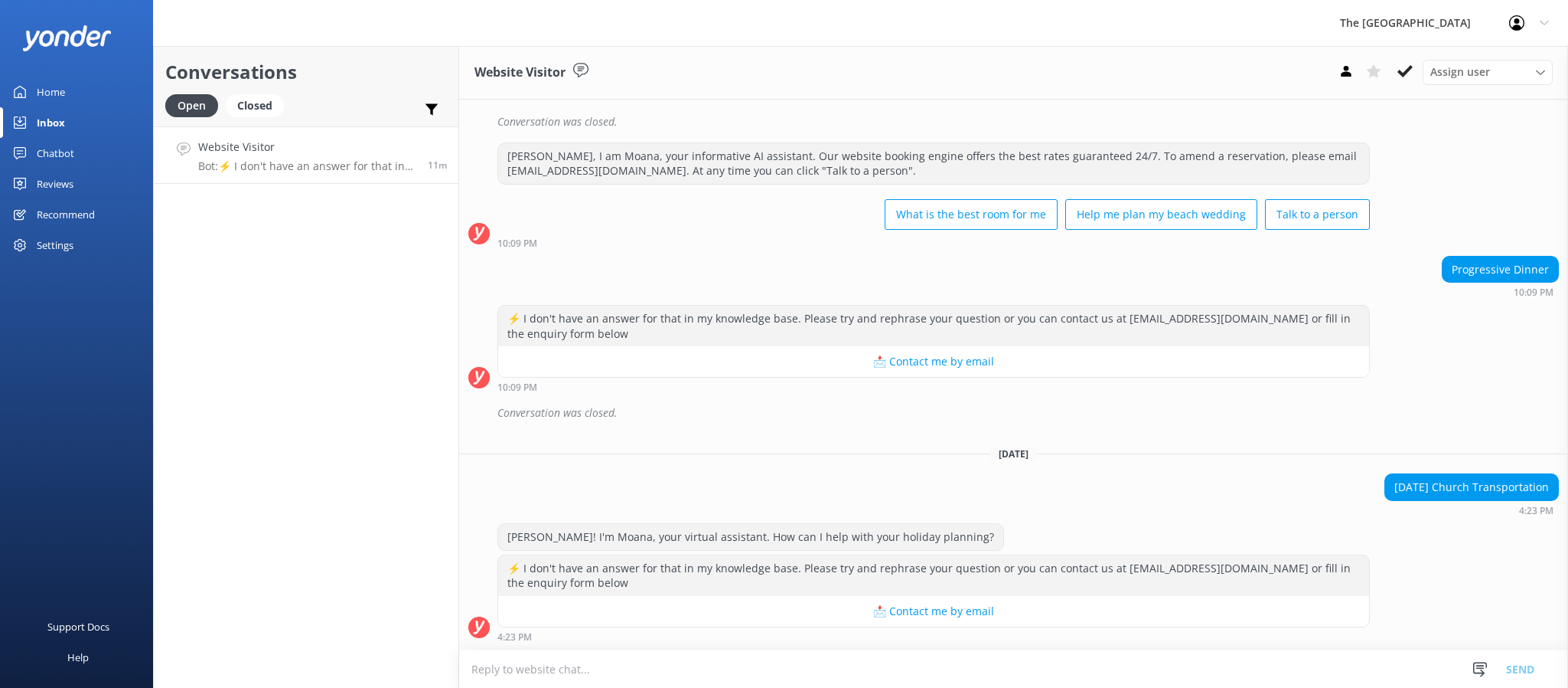
scroll to position [18558, 0]
drag, startPoint x: 662, startPoint y: 579, endPoint x: 570, endPoint y: 446, distance: 161.7
click at [707, 446] on div "[DATE]" at bounding box center [1013, 453] width 1109 height 16
click at [707, 450] on div "[DATE]" at bounding box center [1013, 453] width 1109 height 16
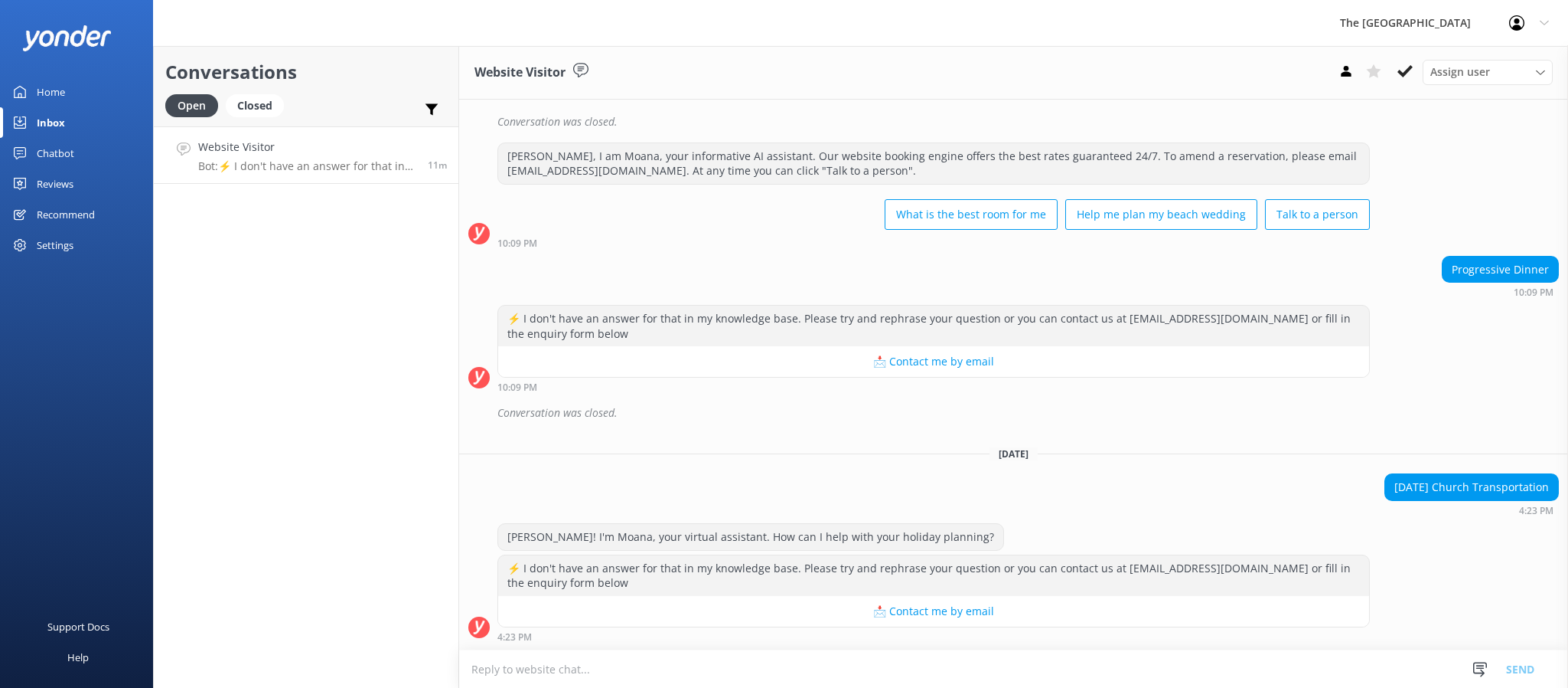
click at [864, 407] on div "Conversation was closed." at bounding box center [1028, 413] width 1062 height 26
drag, startPoint x: 692, startPoint y: 584, endPoint x: 588, endPoint y: 467, distance: 156.5
drag, startPoint x: 763, startPoint y: 573, endPoint x: 547, endPoint y: 451, distance: 248.1
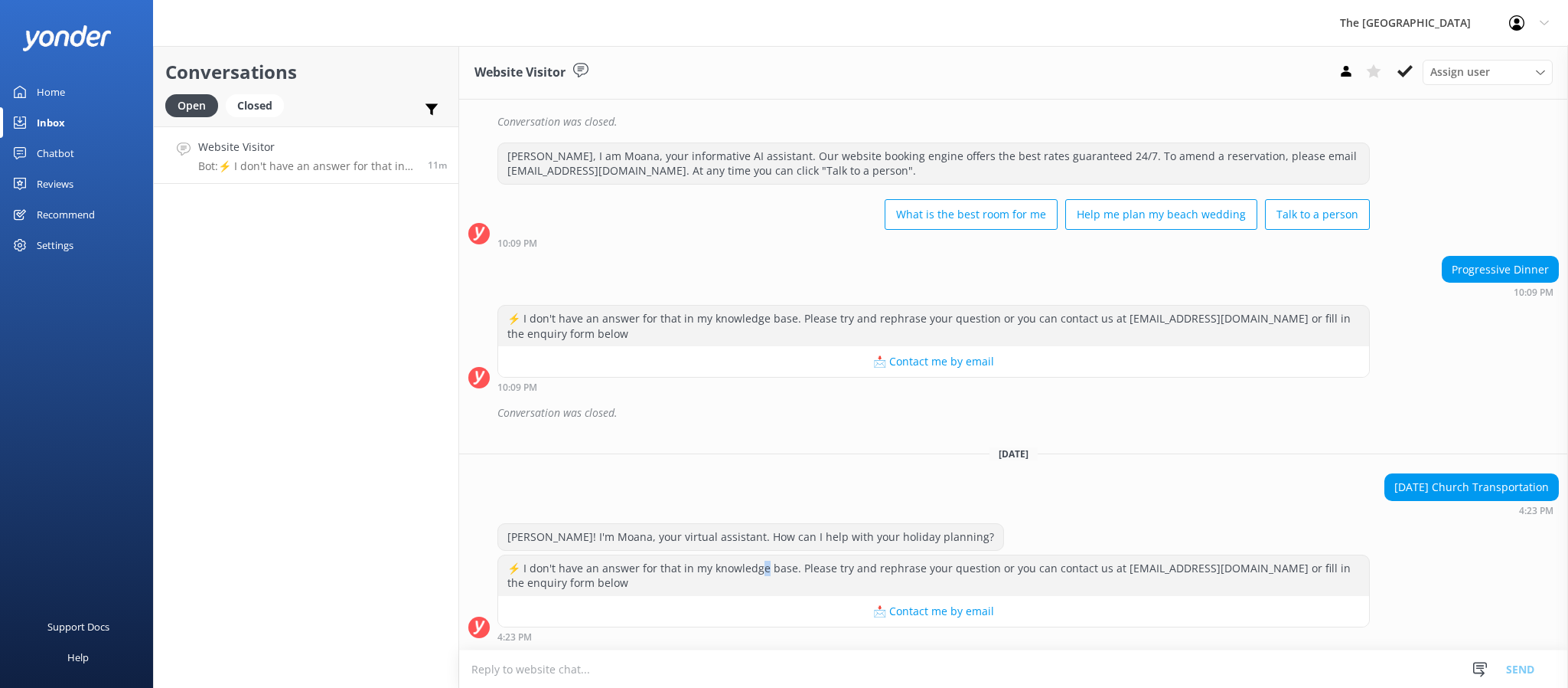
click at [646, 454] on div "[DATE]" at bounding box center [1013, 453] width 1109 height 16
drag, startPoint x: 717, startPoint y: 583, endPoint x: 518, endPoint y: 401, distance: 269.7
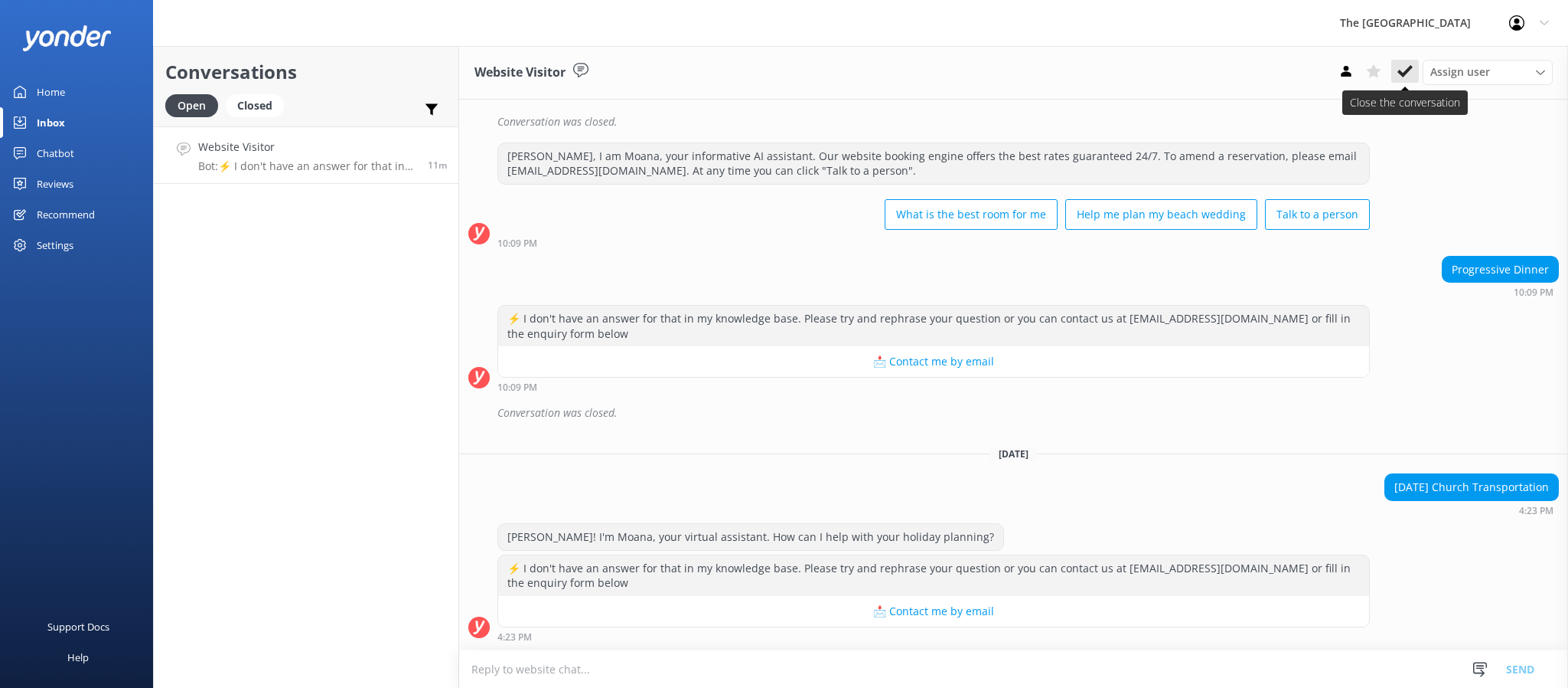
click at [1392, 65] on button at bounding box center [1405, 71] width 27 height 23
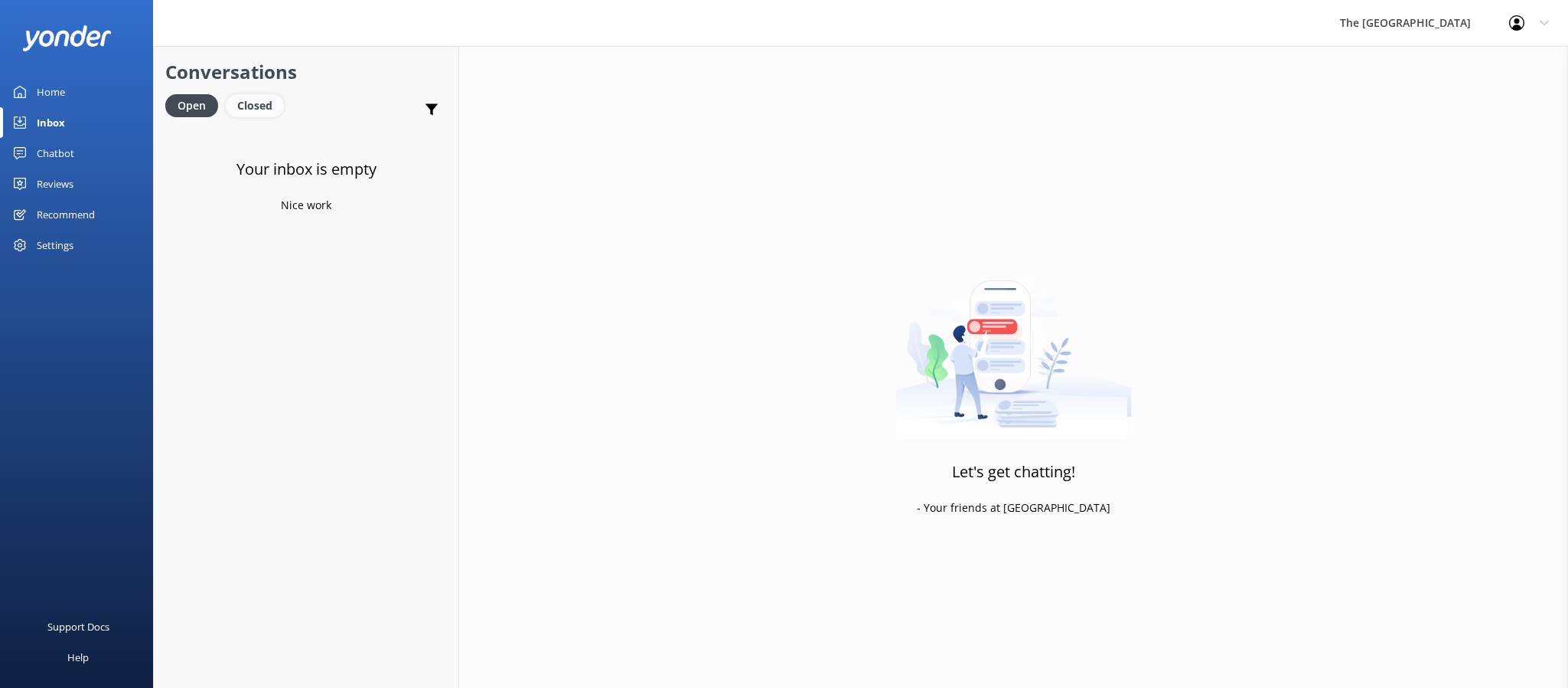
click at [265, 117] on div "Closed" at bounding box center [255, 106] width 59 height 23
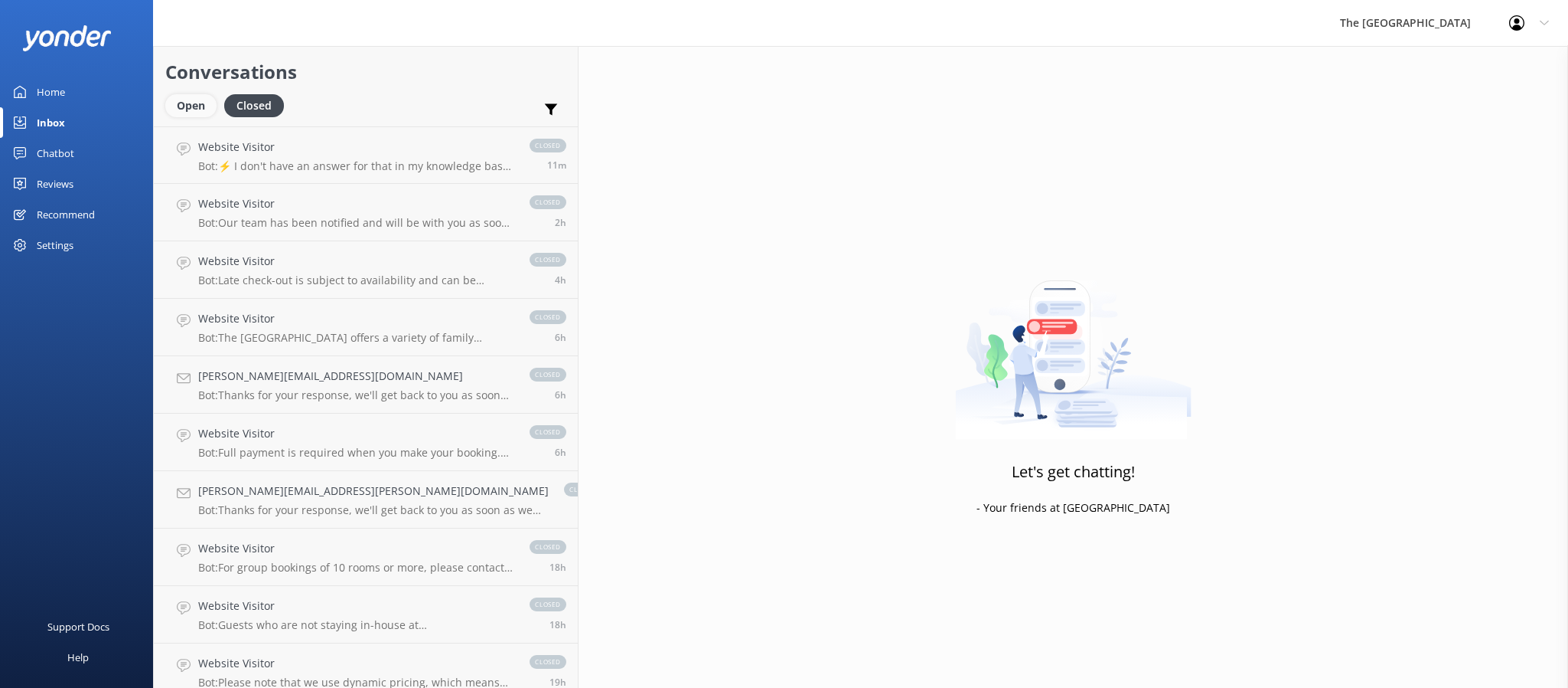
click at [190, 112] on div "Open" at bounding box center [191, 106] width 51 height 23
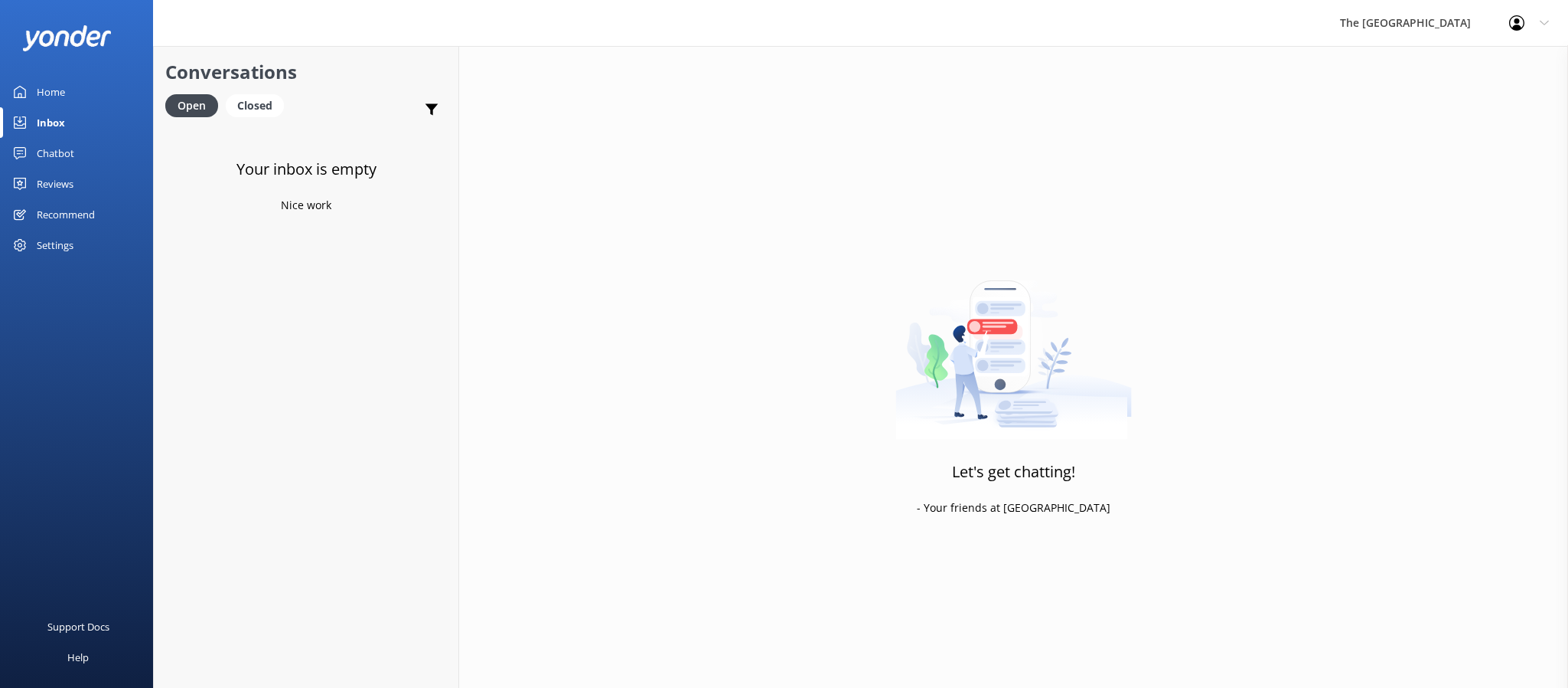
click at [315, 309] on div "Your inbox is empty Nice work" at bounding box center [306, 470] width 304 height 688
